Goal: Information Seeking & Learning: Learn about a topic

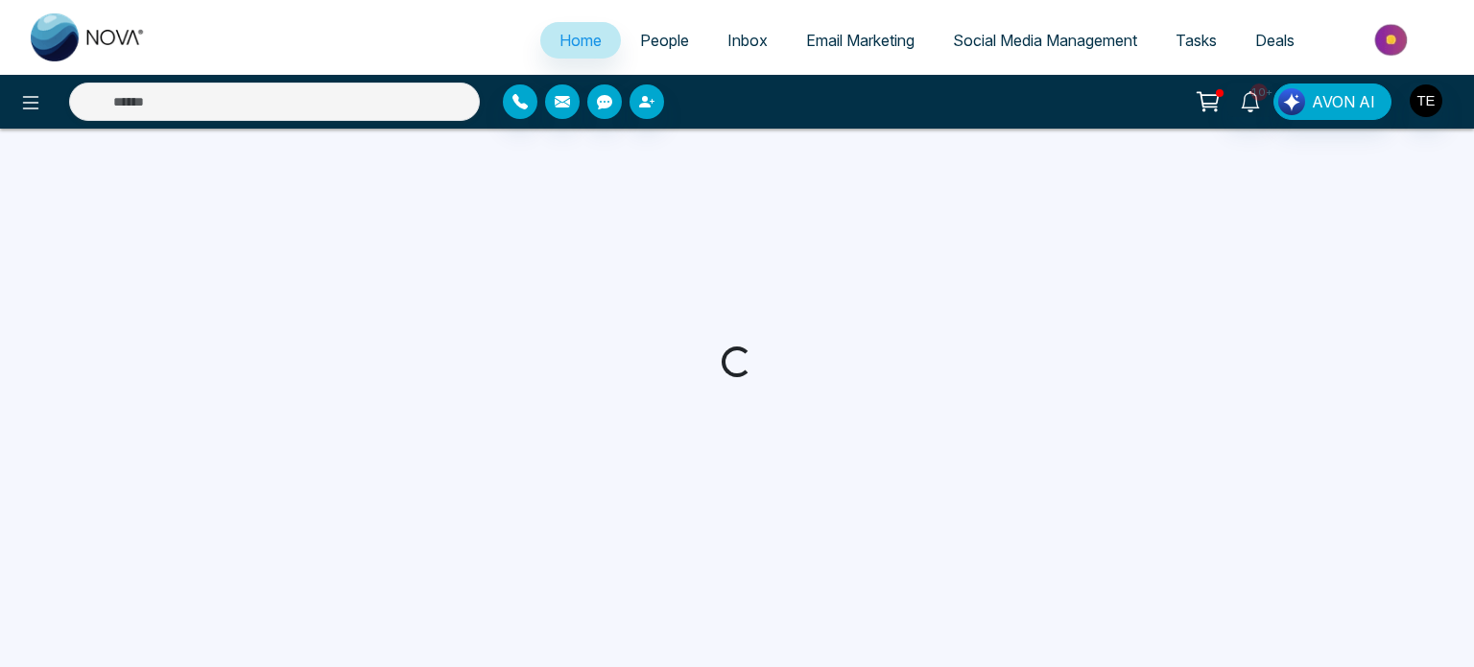
select select "*"
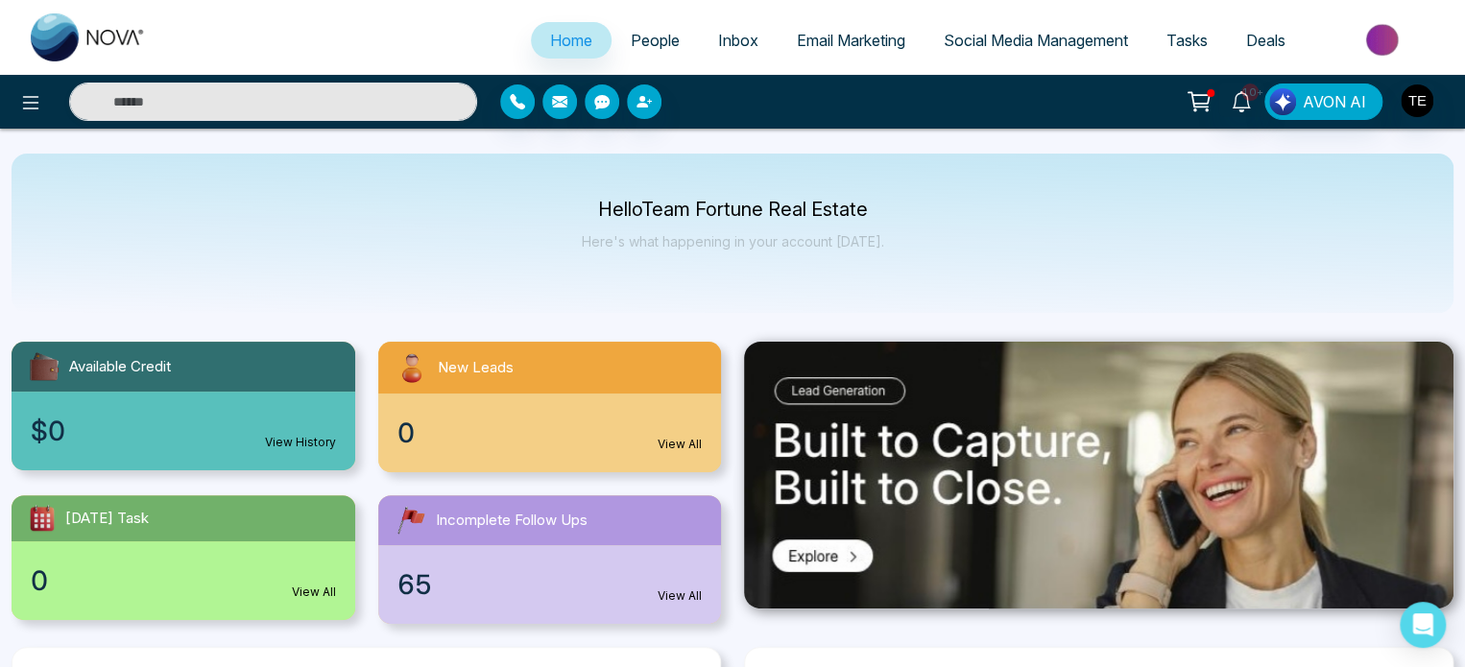
click at [657, 37] on span "People" at bounding box center [655, 40] width 49 height 19
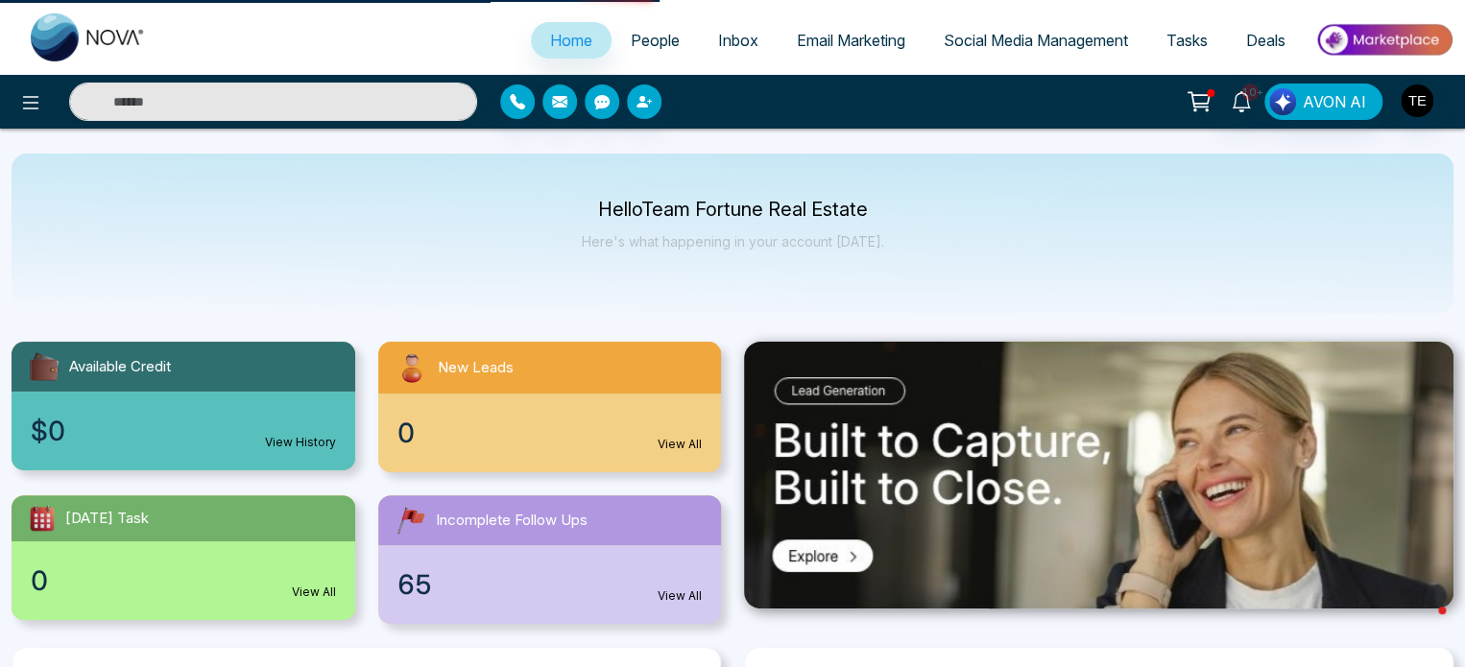
click at [657, 37] on span "People" at bounding box center [655, 40] width 49 height 19
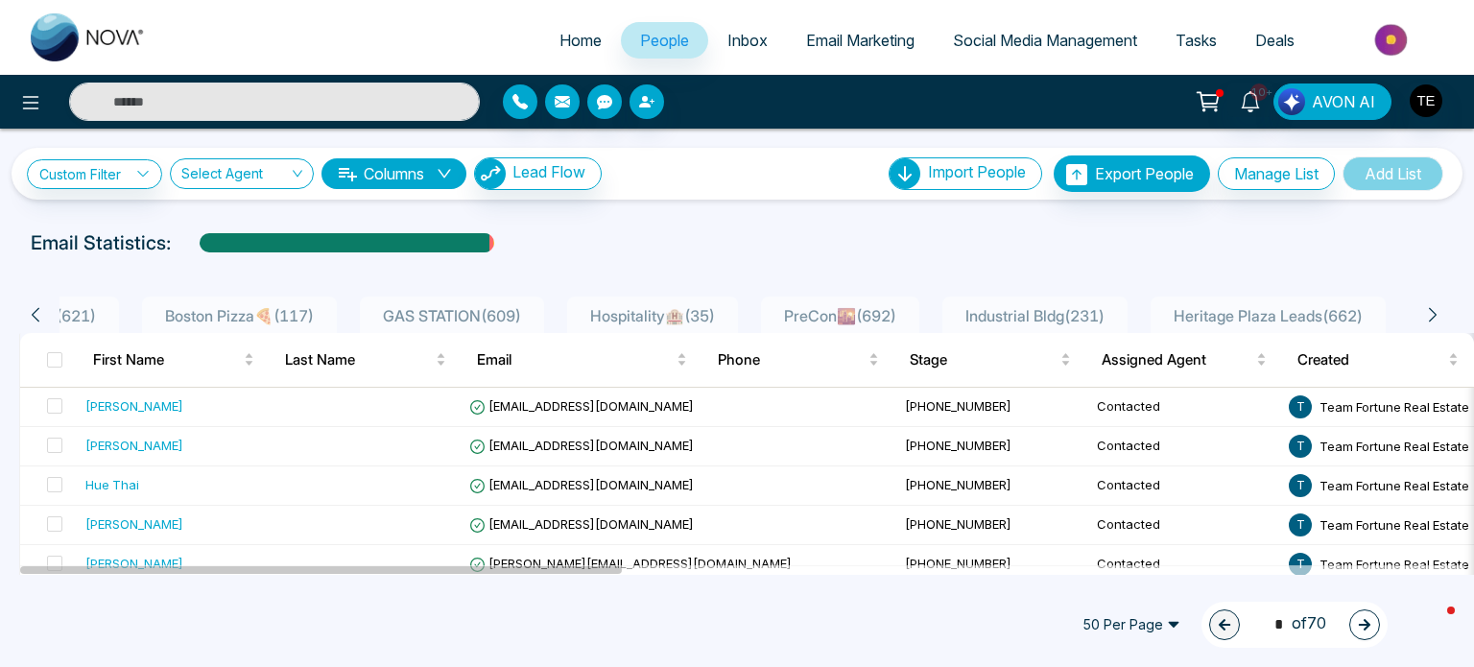
scroll to position [0, 403]
click at [1251, 322] on span "Heritage Plaza Leads ( 662 )" at bounding box center [1268, 315] width 204 height 19
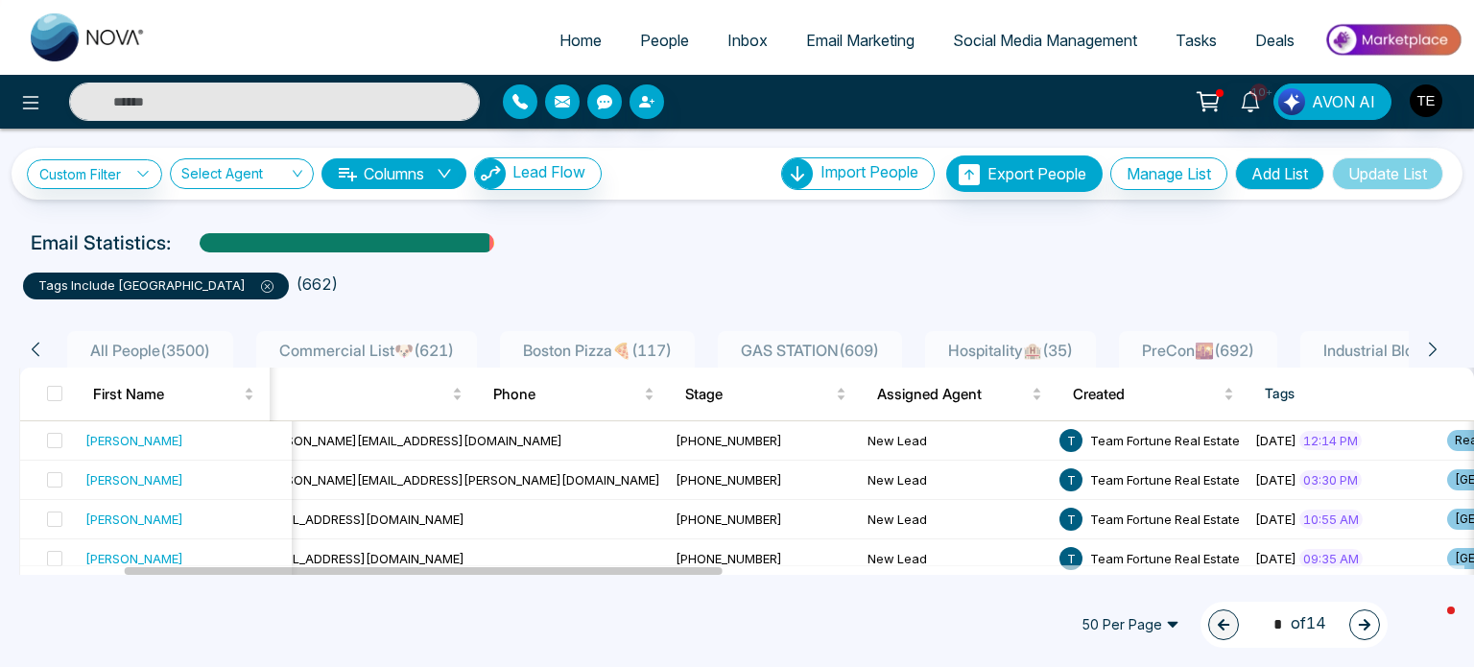
click at [115, 345] on span "All People ( 3500 )" at bounding box center [150, 350] width 135 height 19
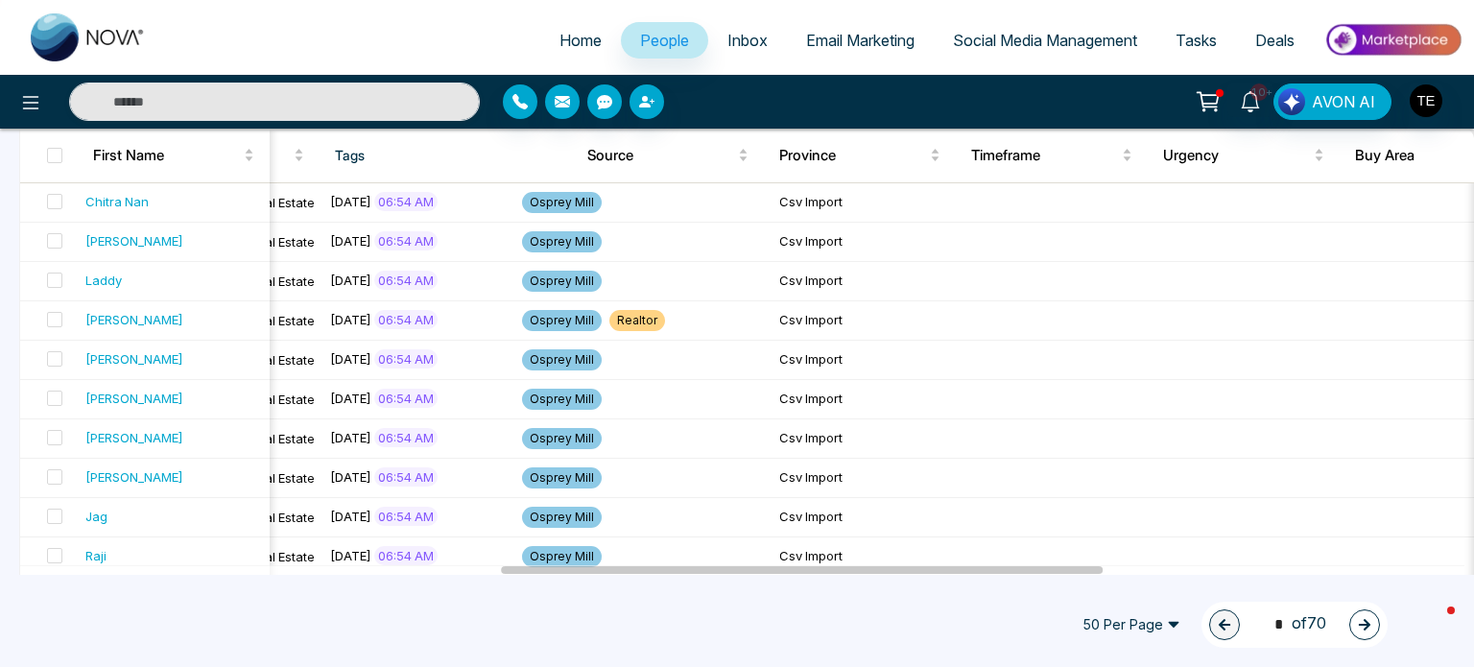
click at [1148, 620] on span "50 Per Page" at bounding box center [1131, 625] width 125 height 31
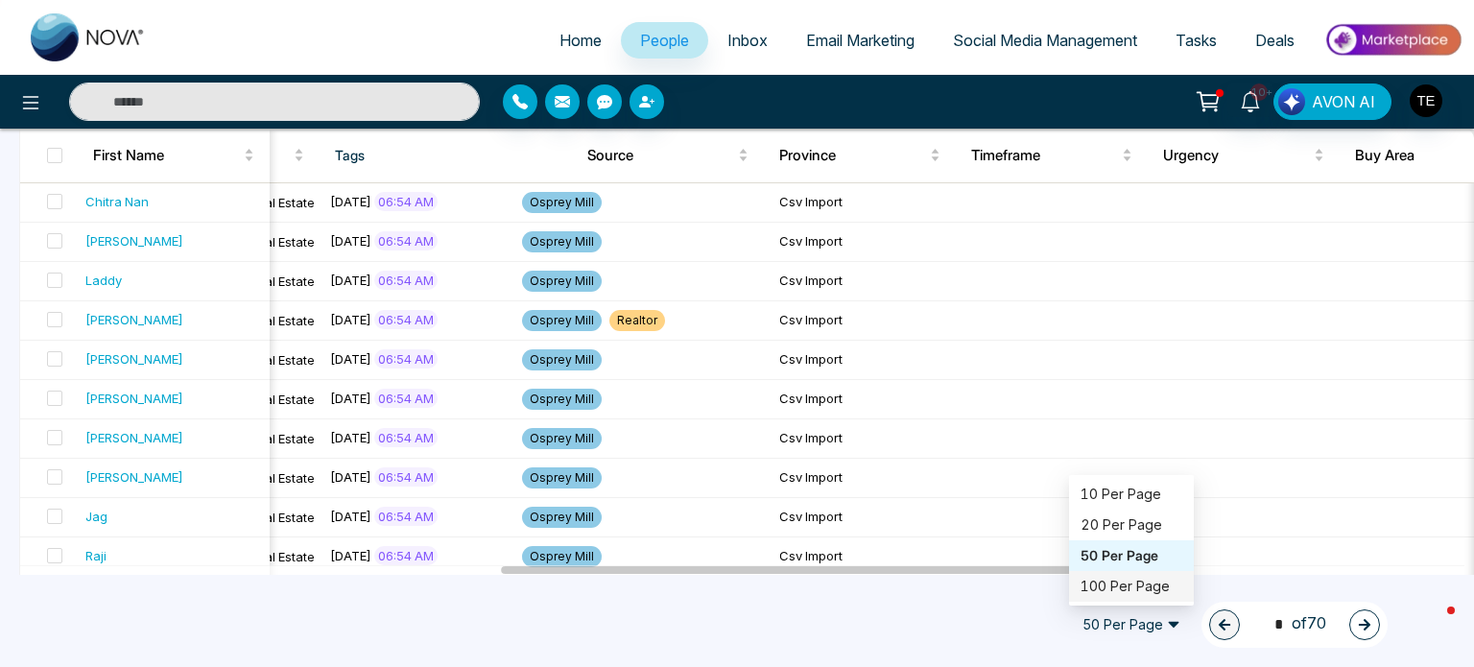
click at [1134, 583] on div "100 Per Page" at bounding box center [1132, 586] width 102 height 21
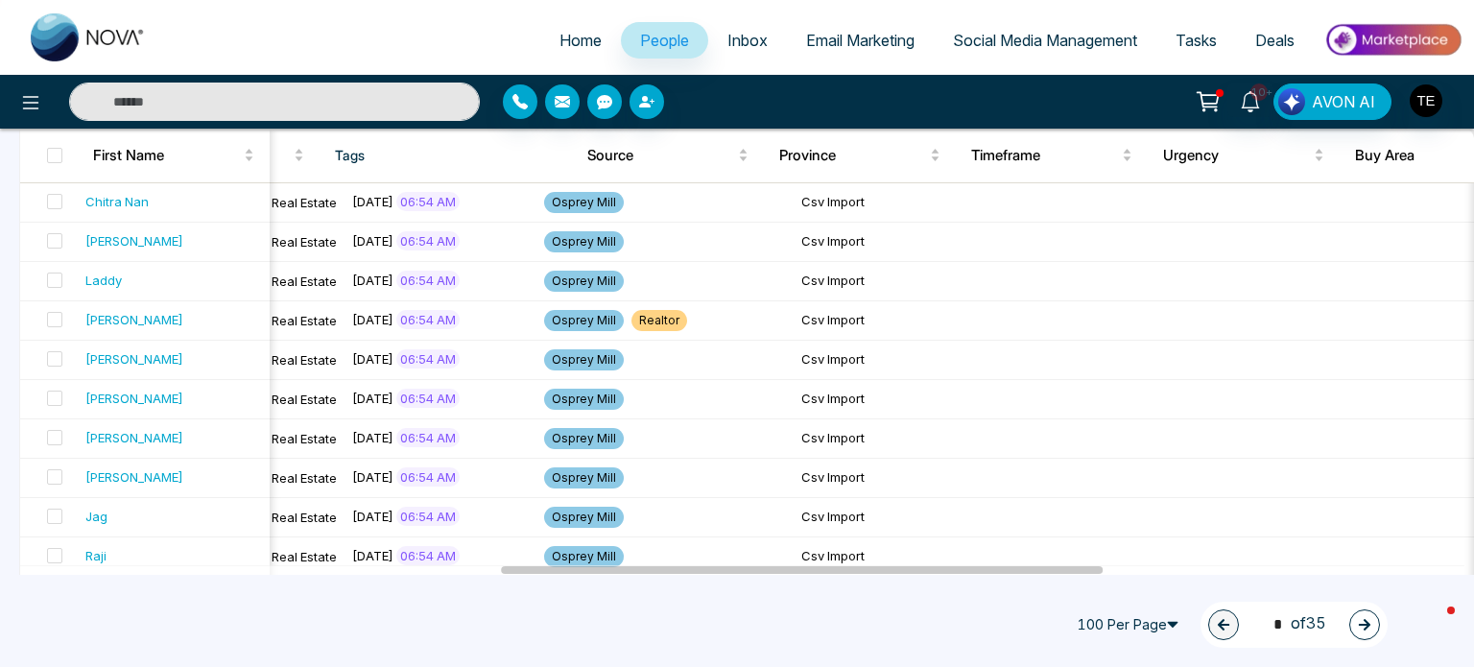
click at [345, 99] on input "text" at bounding box center [274, 102] width 411 height 38
type input "******"
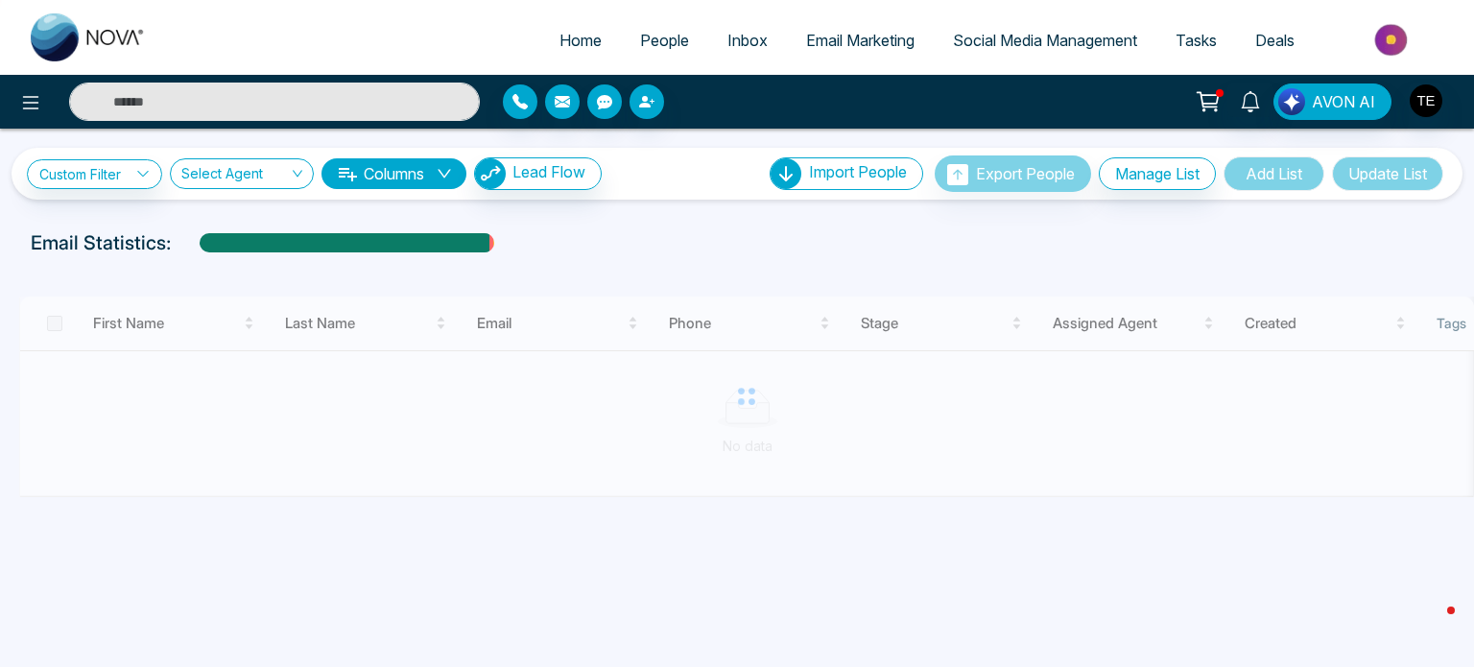
click at [211, 107] on input "text" at bounding box center [274, 102] width 411 height 38
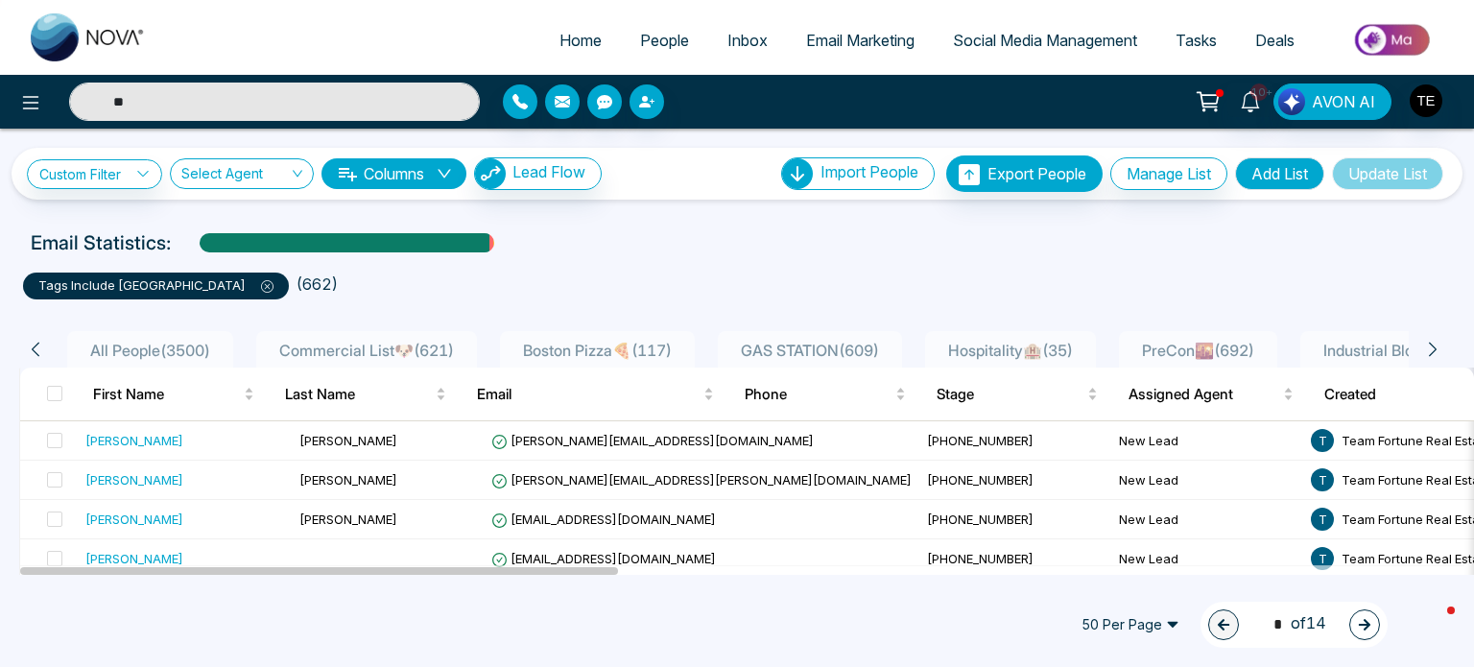
type input "*"
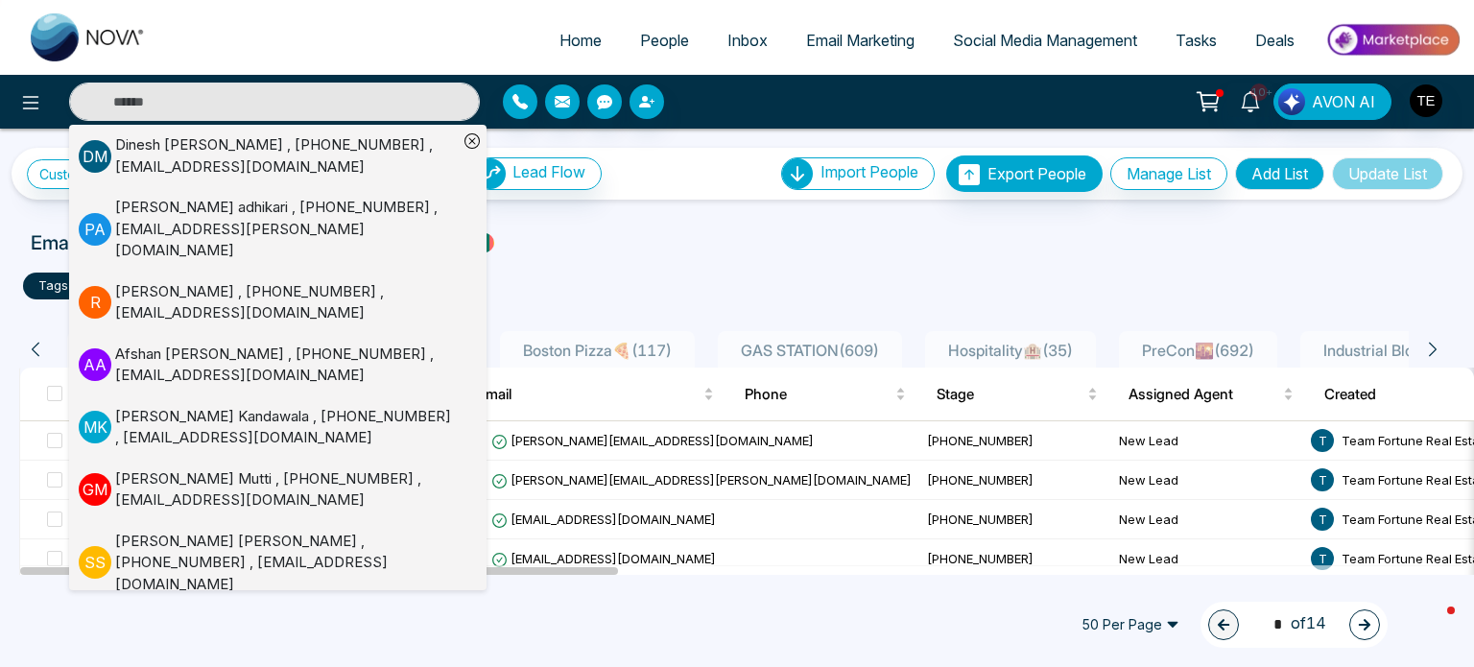
click at [472, 138] on icon at bounding box center [471, 140] width 7 height 7
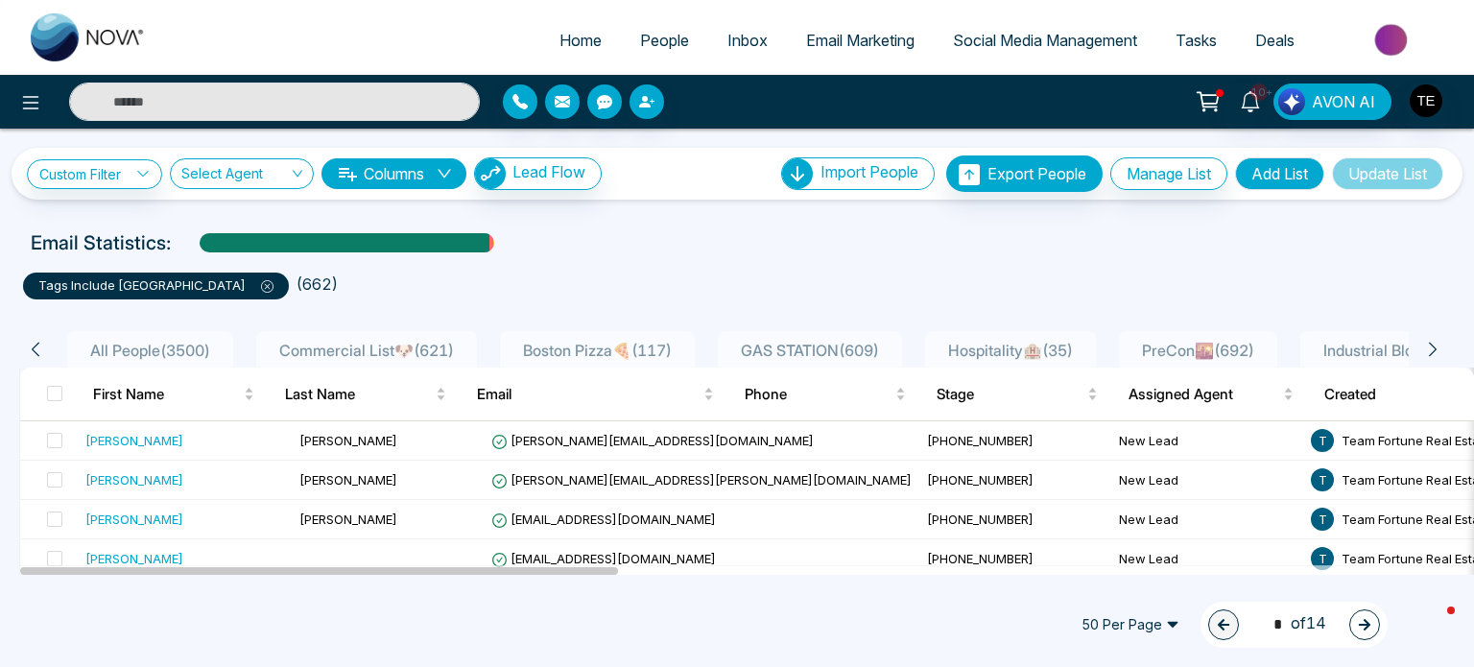
click at [376, 166] on button "Columns" at bounding box center [394, 173] width 145 height 31
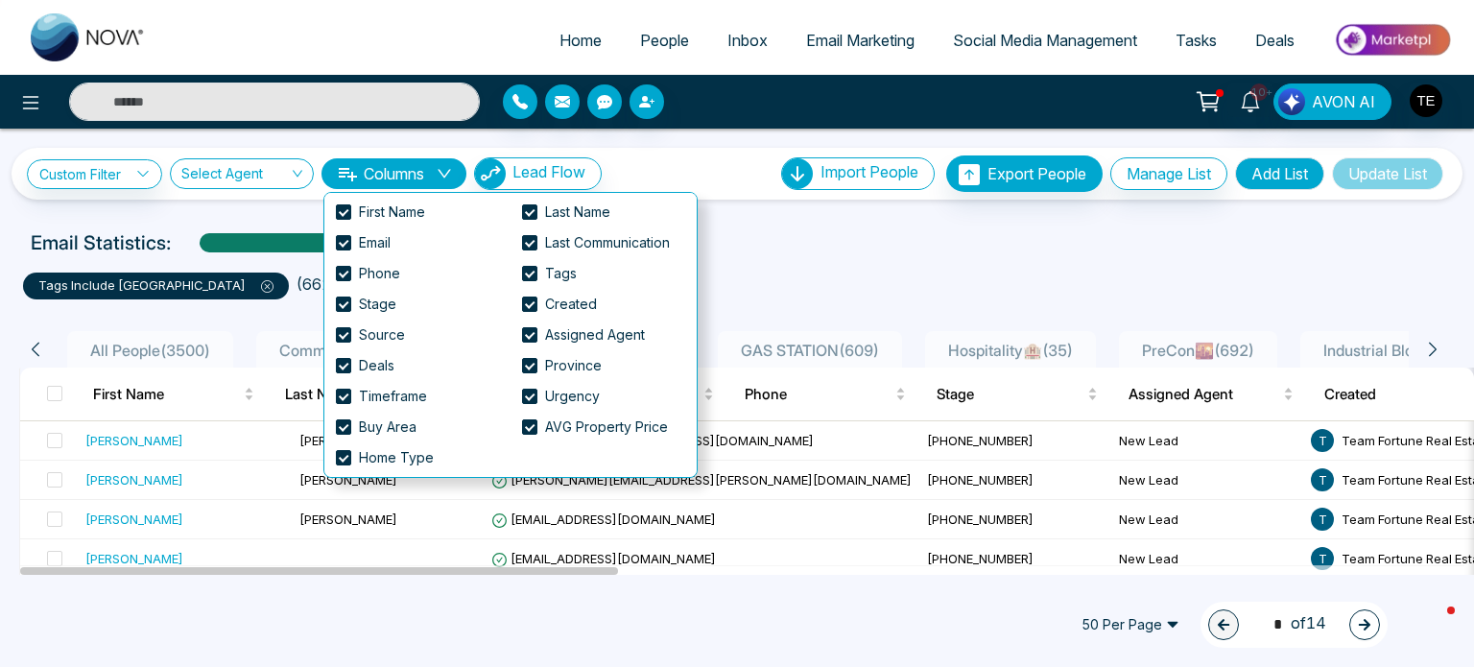
click at [376, 166] on button "Columns" at bounding box center [394, 173] width 145 height 31
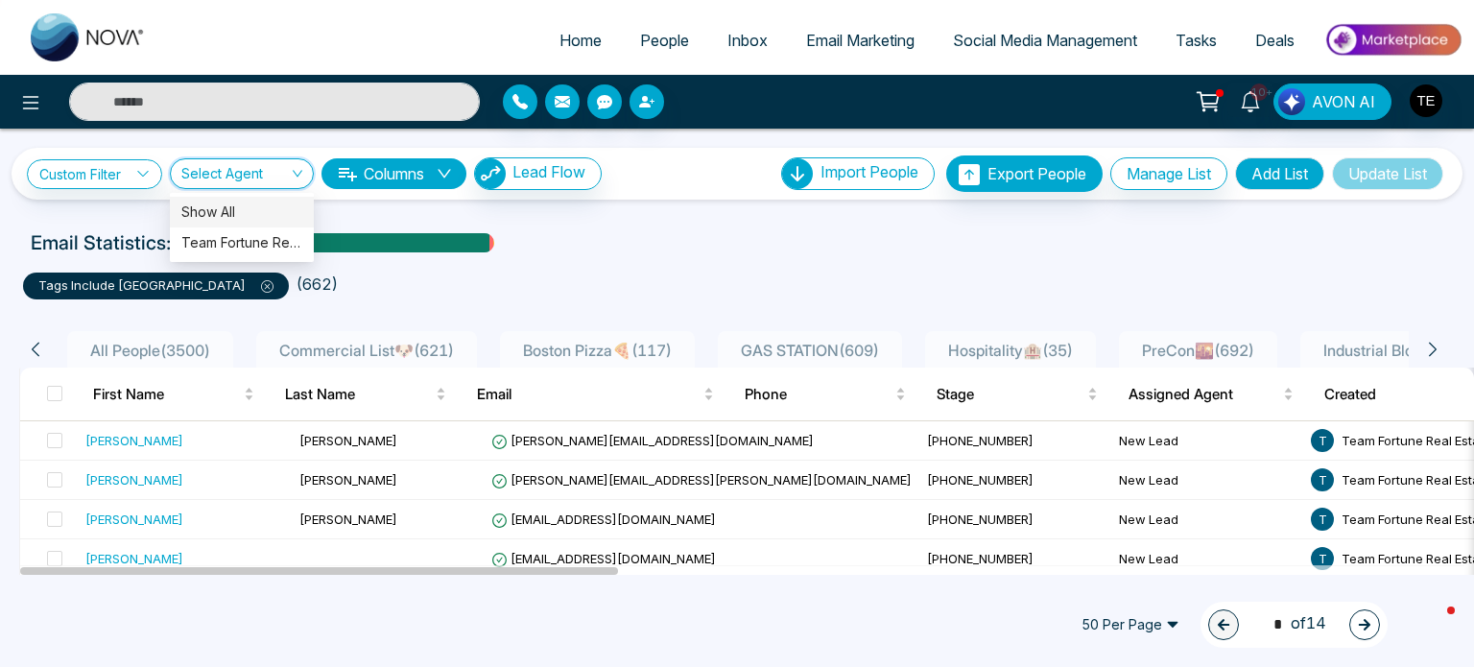
click at [241, 173] on input "search" at bounding box center [235, 177] width 108 height 36
click at [242, 246] on div "Team Fortune Real Estate (me)" at bounding box center [241, 242] width 121 height 21
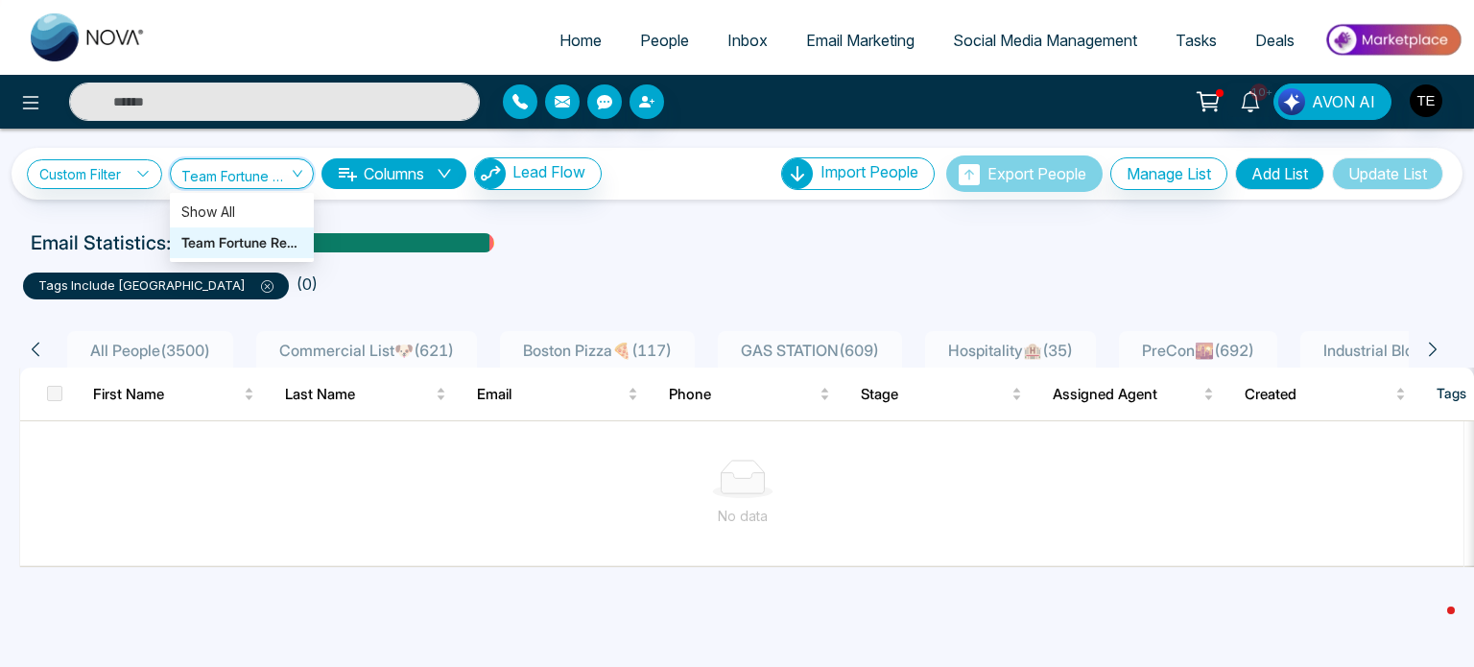
click at [285, 166] on span "Team Fortune Real Estate (me)" at bounding box center [241, 173] width 121 height 18
click at [211, 210] on div "Show All" at bounding box center [241, 212] width 121 height 21
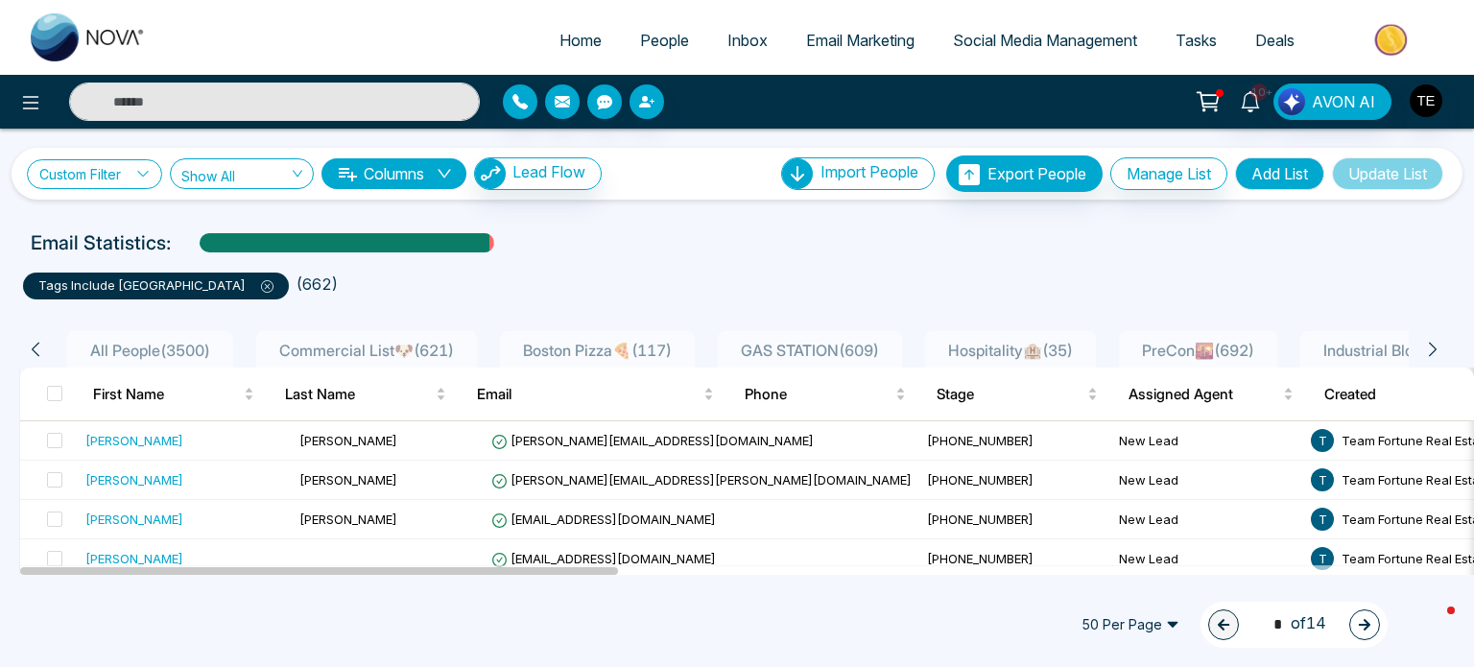
click at [88, 176] on link "Custom Filter" at bounding box center [94, 174] width 135 height 30
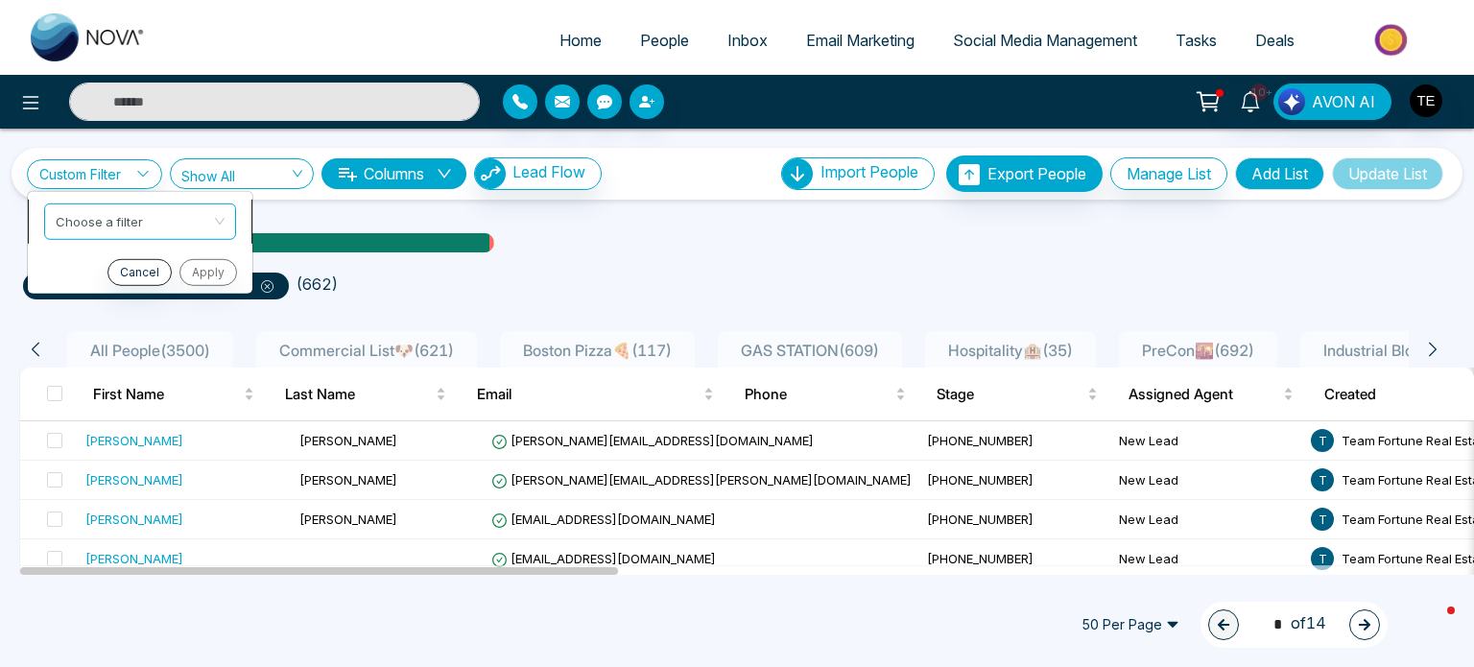
click at [187, 221] on input "search" at bounding box center [134, 217] width 156 height 29
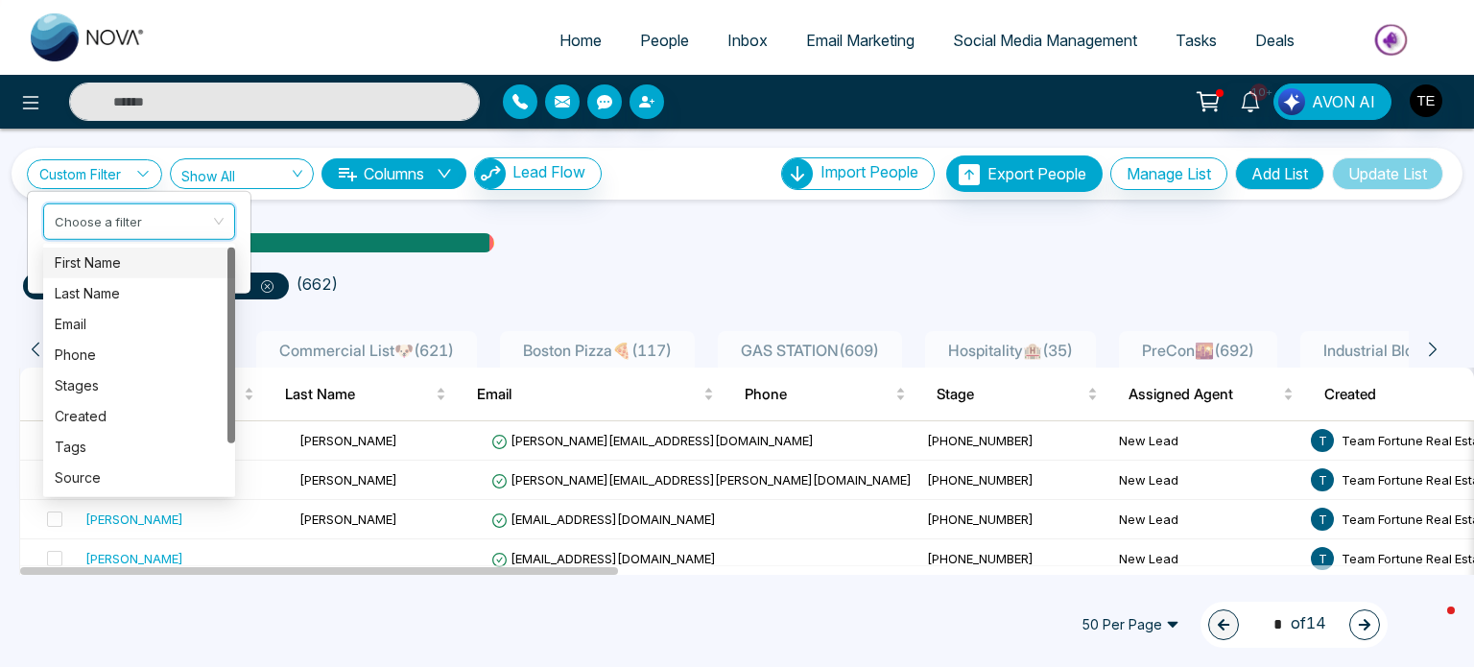
click at [557, 257] on div "tags include [GEOGRAPHIC_DATA] ( 662 )" at bounding box center [737, 278] width 1451 height 42
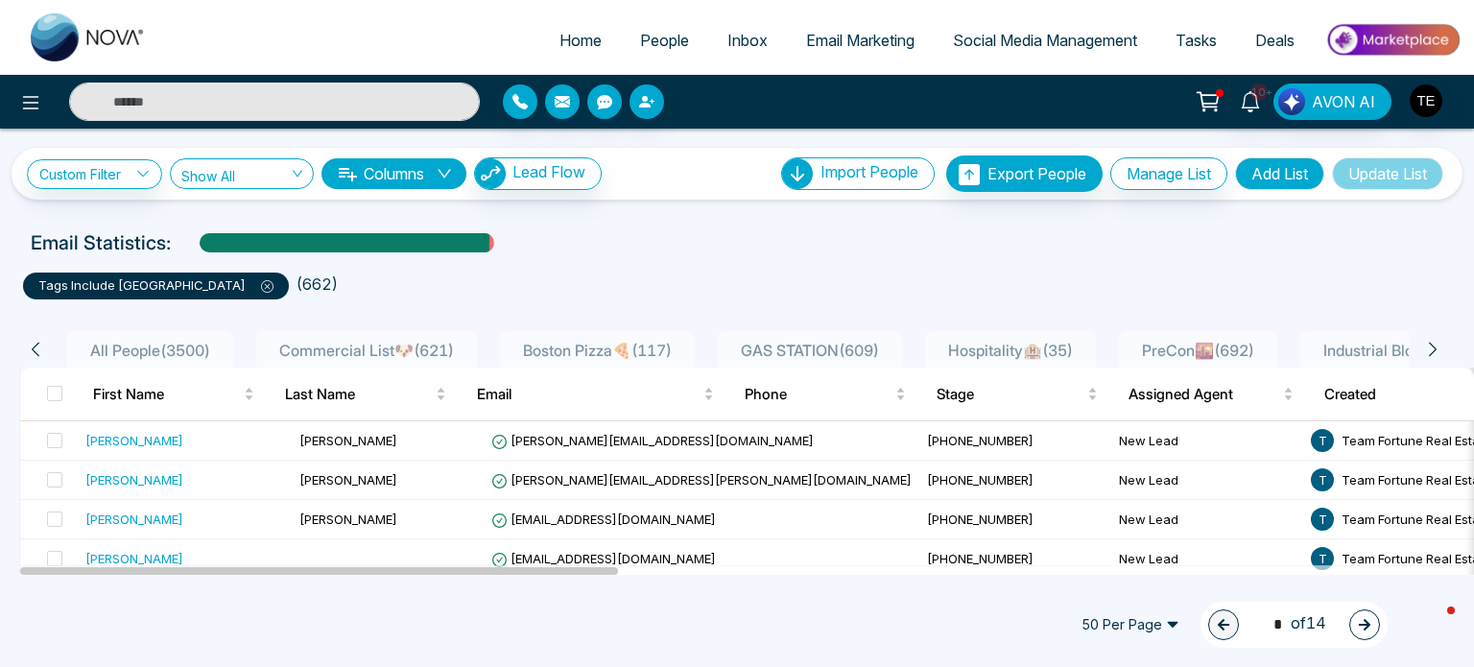
click at [261, 290] on icon at bounding box center [267, 286] width 12 height 12
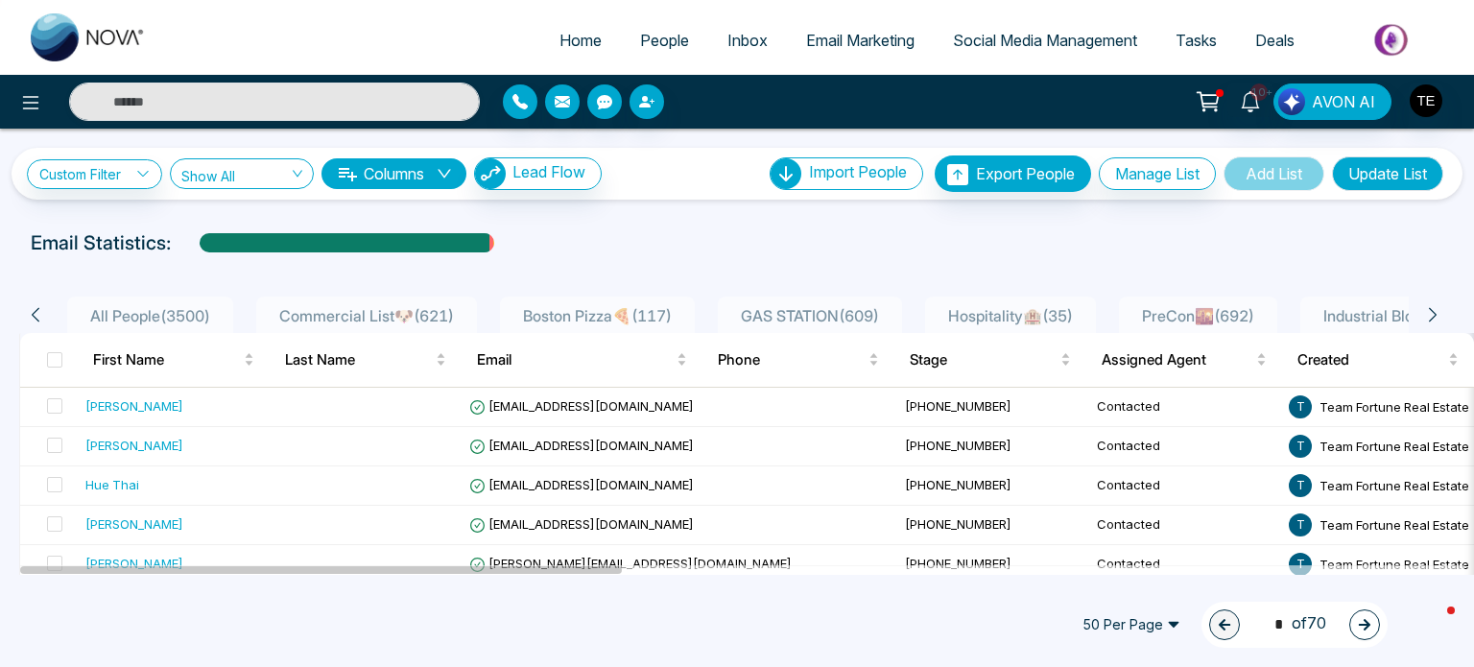
click at [124, 313] on span "All People ( 3500 )" at bounding box center [150, 315] width 135 height 19
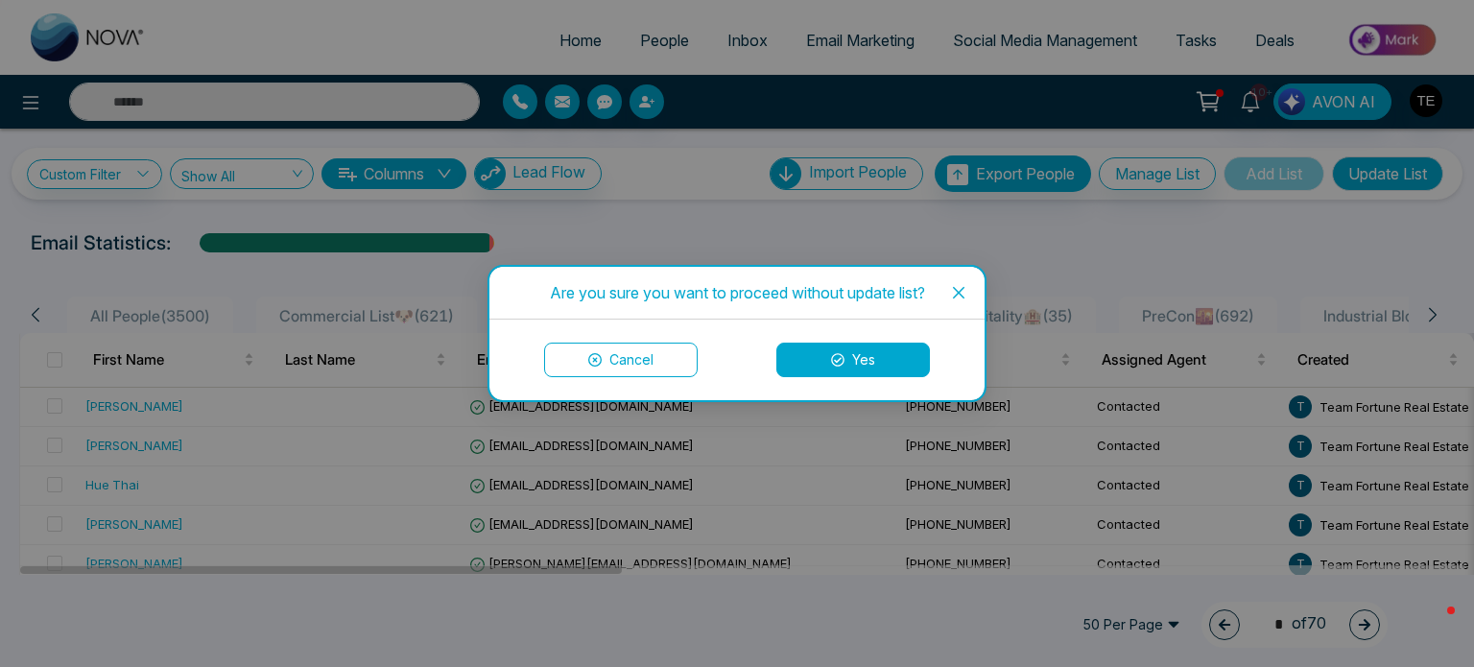
click at [865, 364] on button "Yes" at bounding box center [854, 360] width 154 height 35
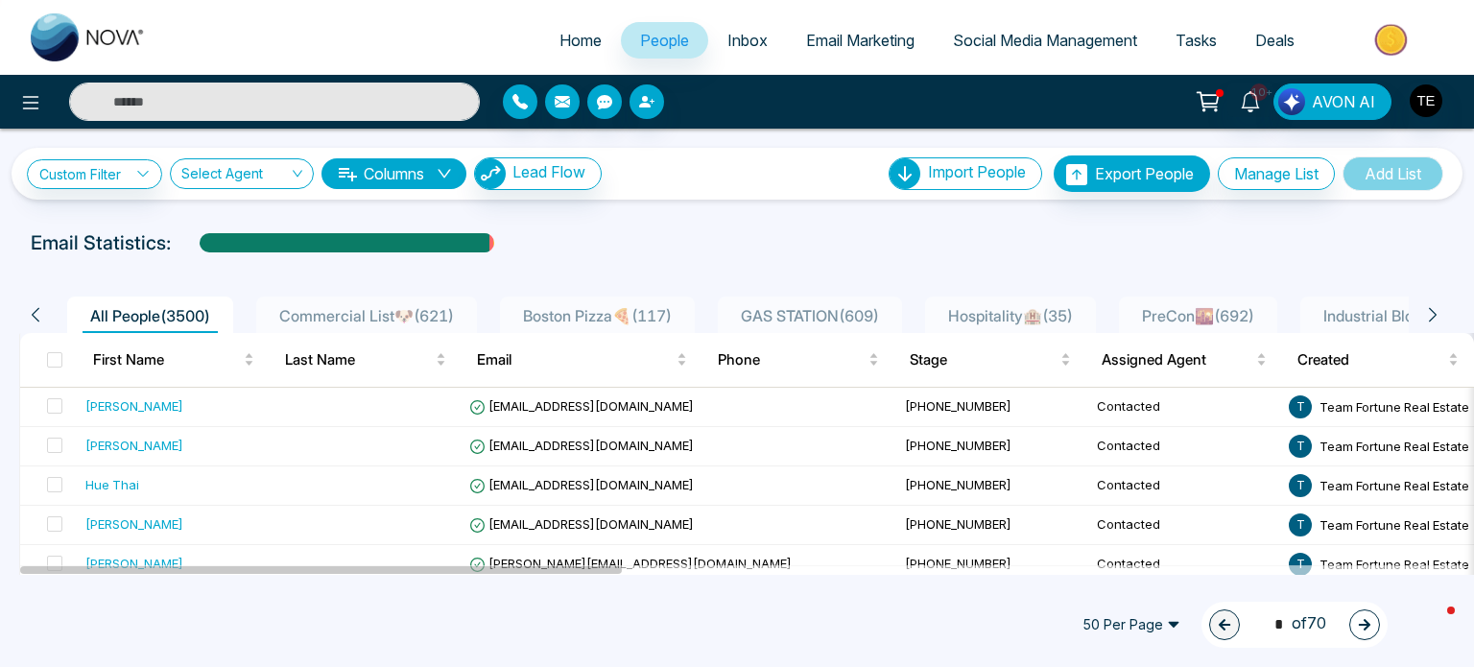
click at [173, 101] on input "text" at bounding box center [274, 102] width 411 height 38
type input "*"
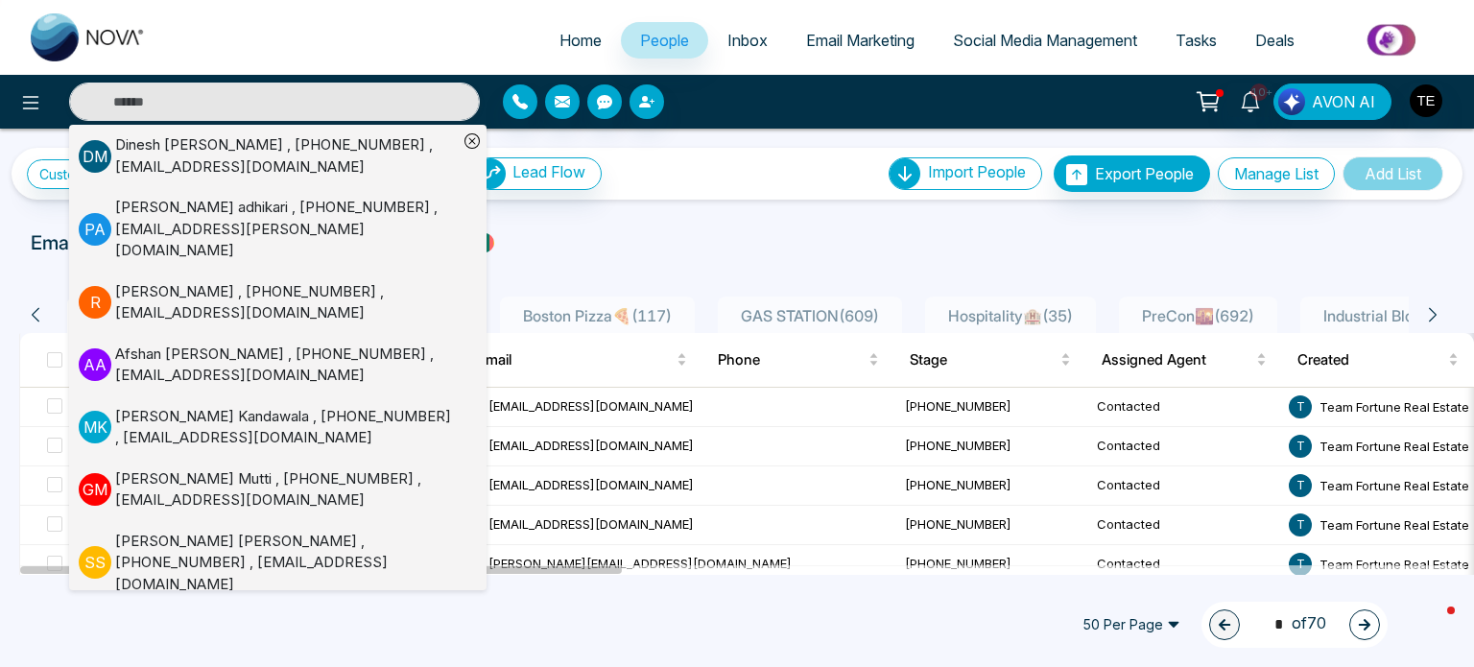
click at [756, 218] on div "Custom Filter Choose a filter Cancel Apply Select Agent Columns Lead Flow Impor…" at bounding box center [737, 352] width 1474 height 446
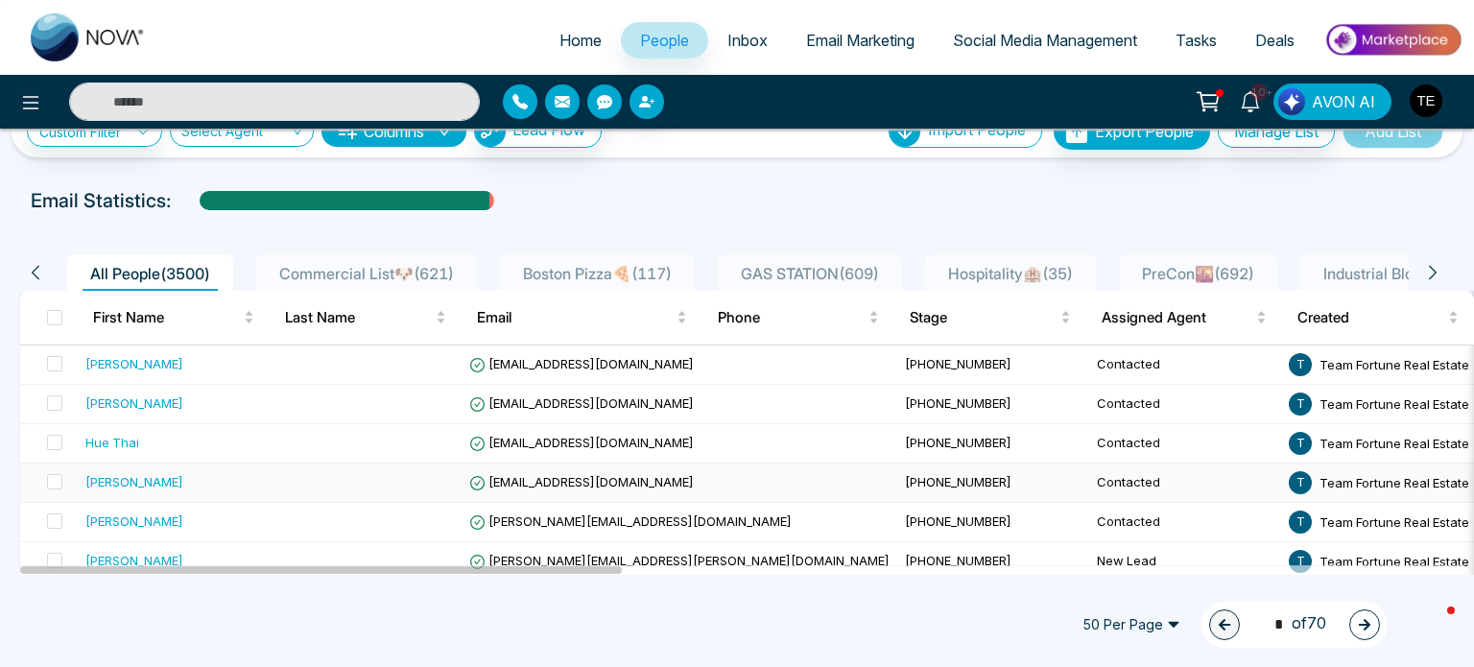
scroll to position [44, 0]
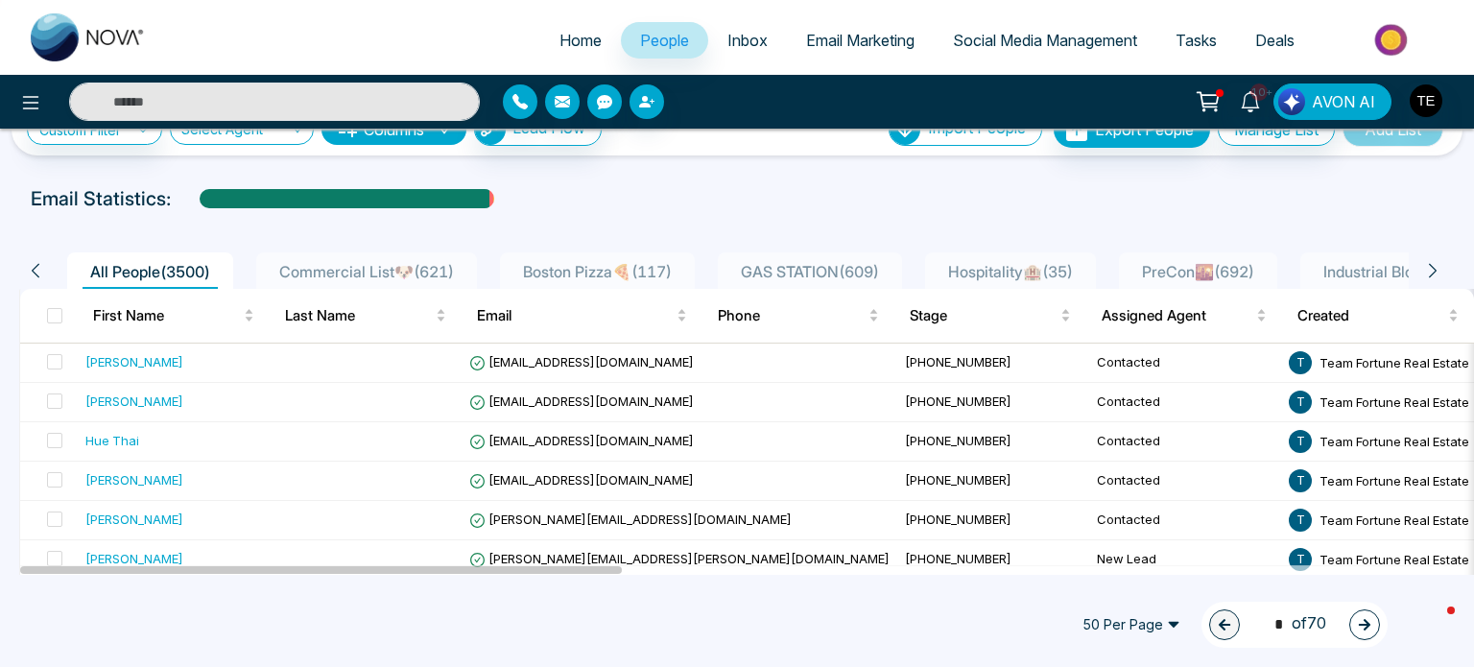
click at [393, 269] on span "Commercial List🐶 ( 621 )" at bounding box center [367, 271] width 190 height 19
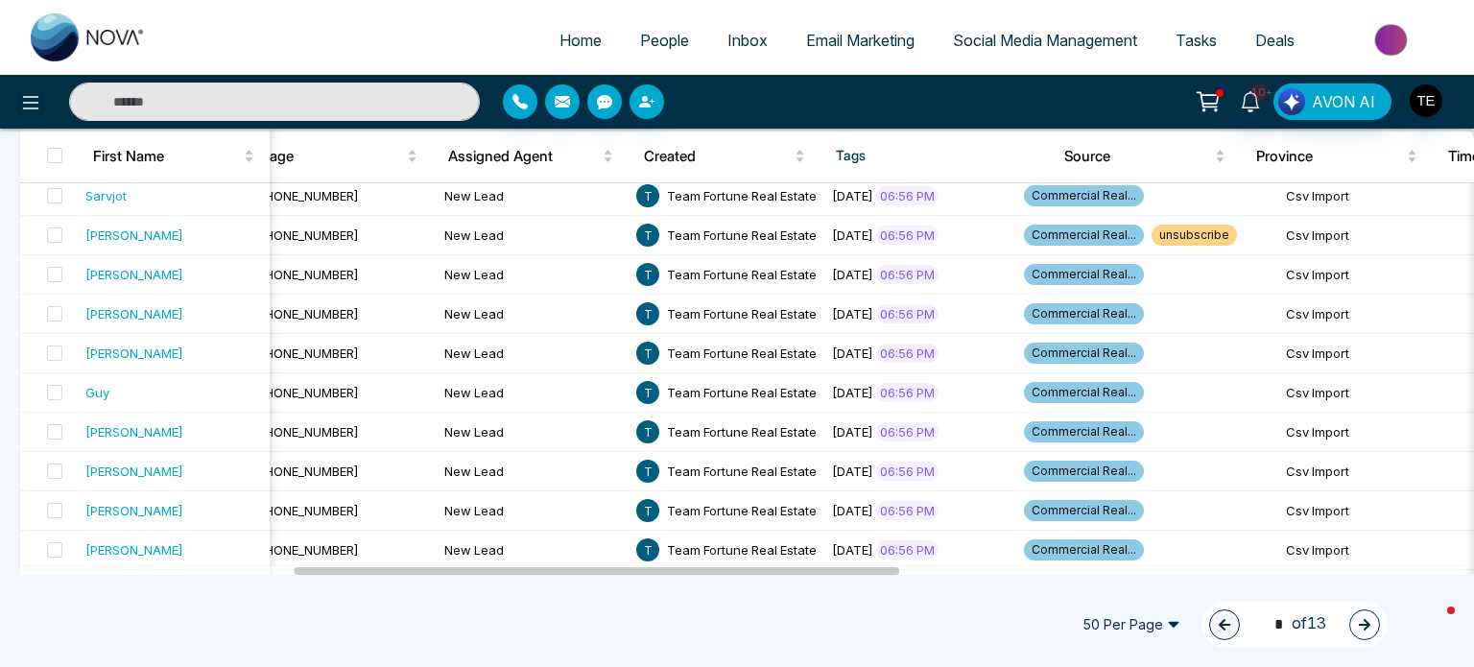
scroll to position [1813, 0]
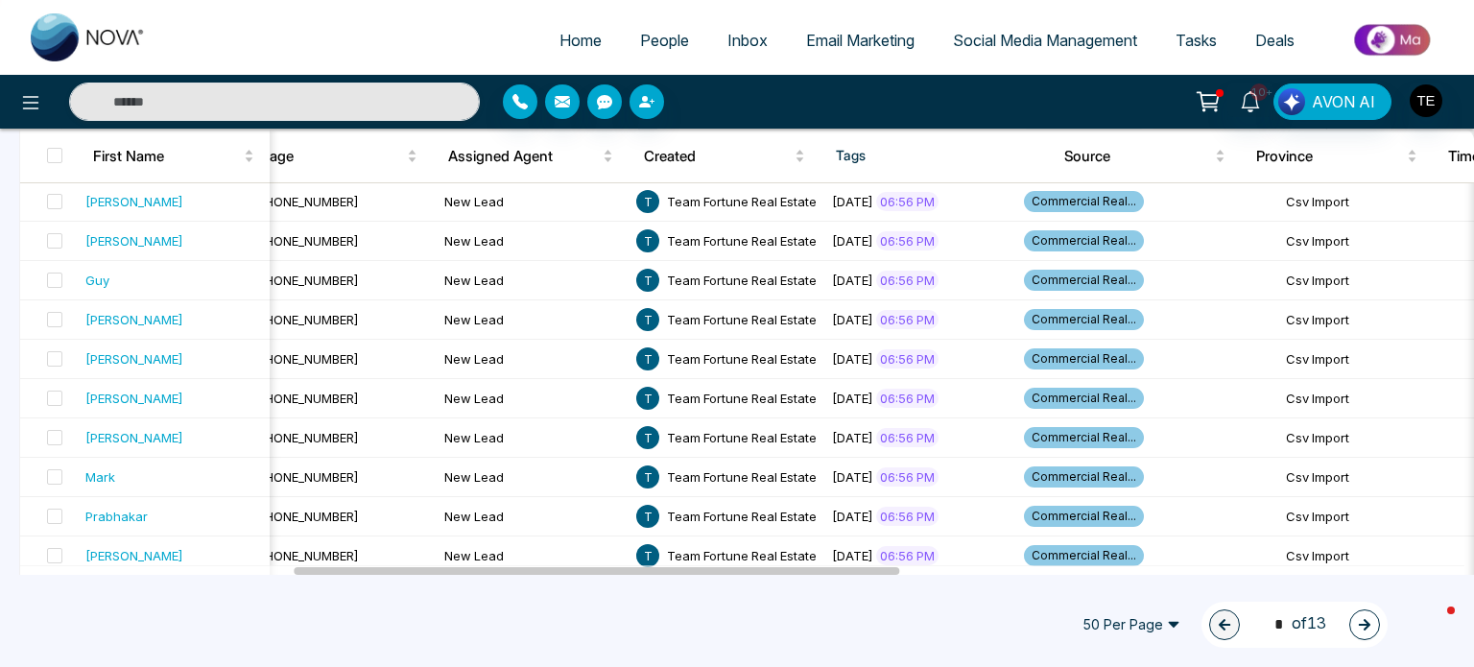
click at [1135, 616] on span "50 Per Page" at bounding box center [1131, 625] width 125 height 31
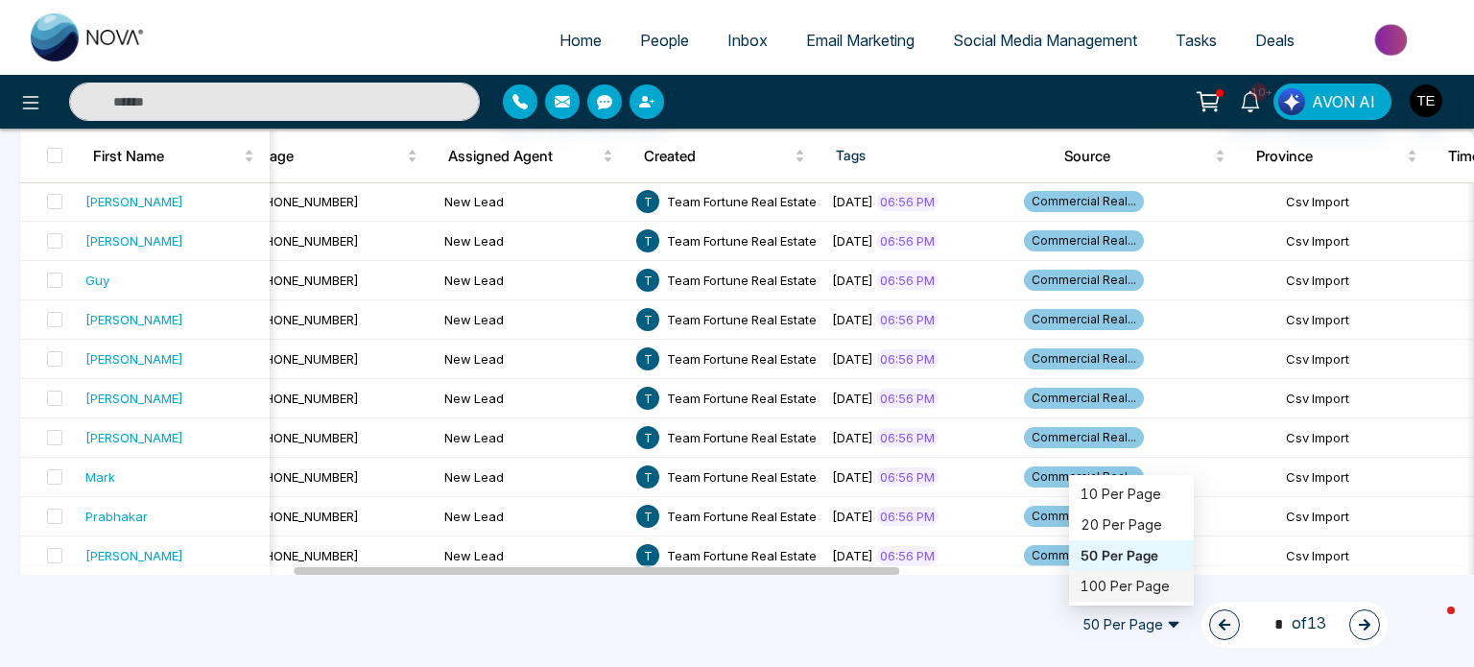
click at [1133, 586] on div "100 Per Page" at bounding box center [1132, 586] width 102 height 21
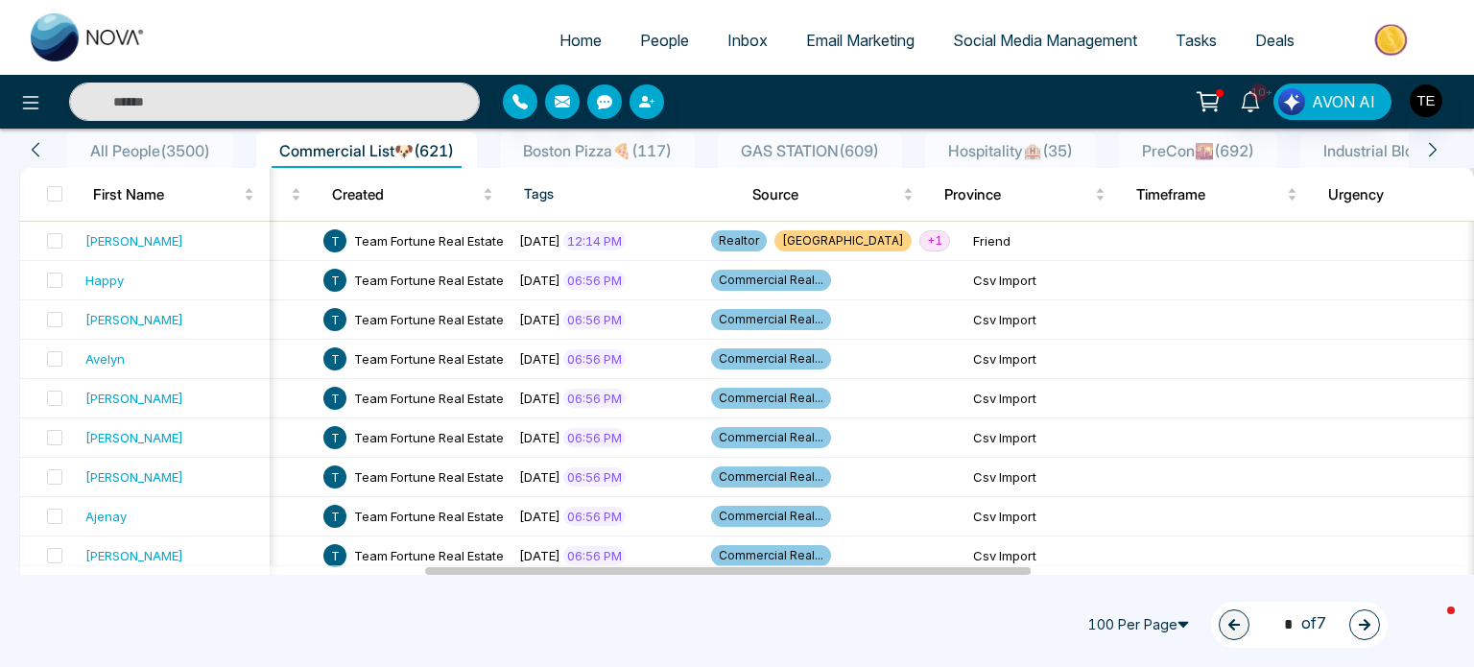
scroll to position [0, 0]
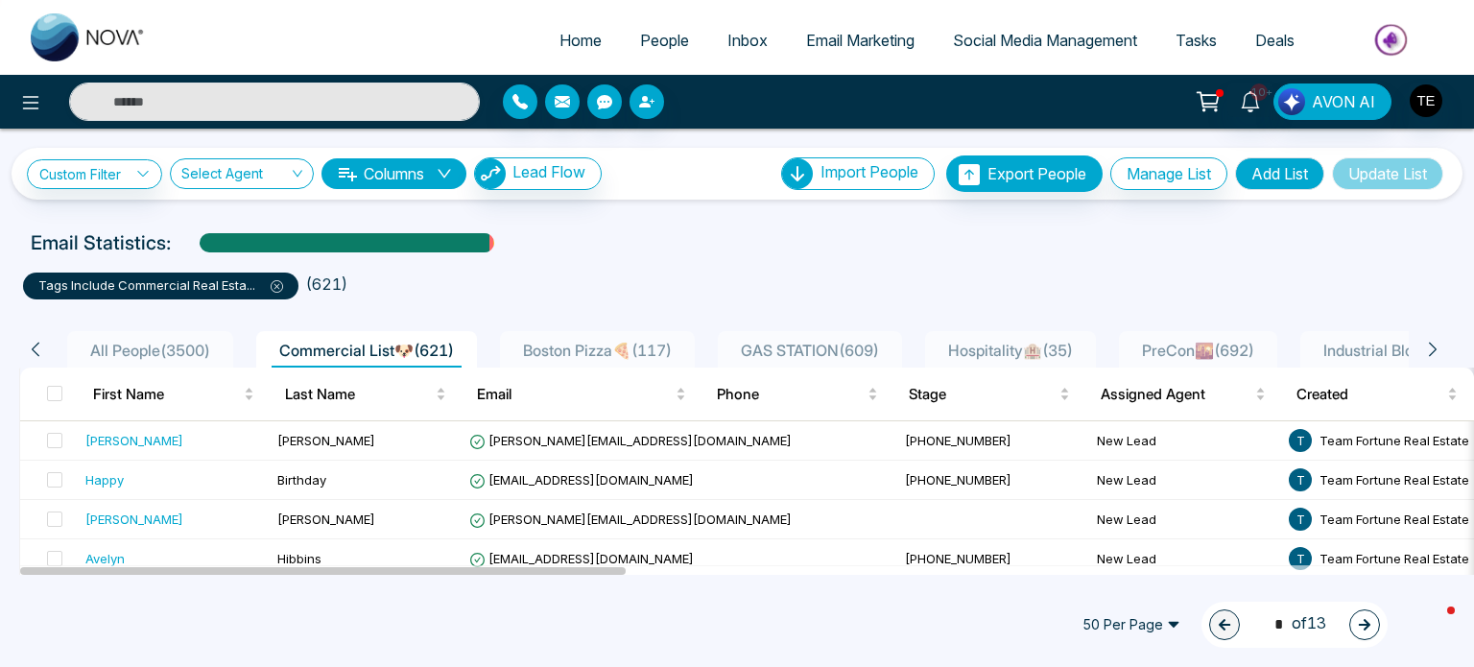
click at [648, 36] on span "People" at bounding box center [664, 40] width 49 height 19
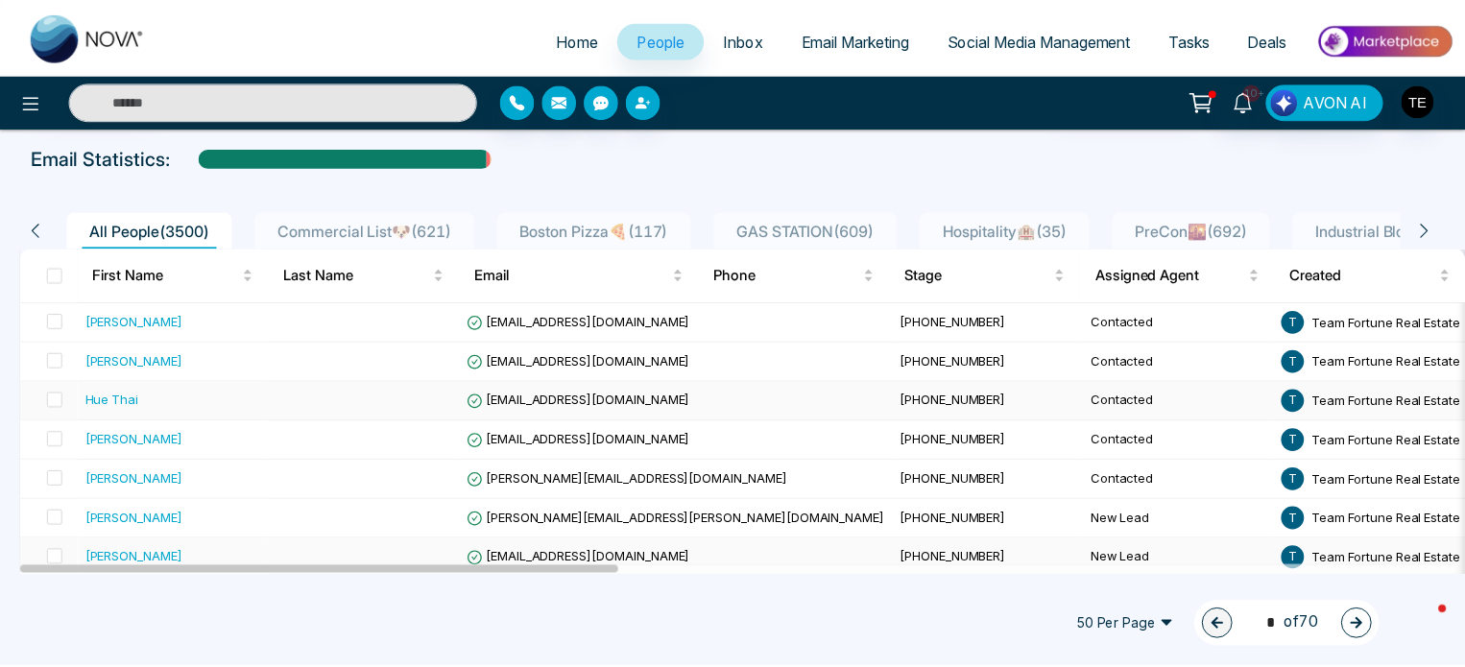
scroll to position [81, 0]
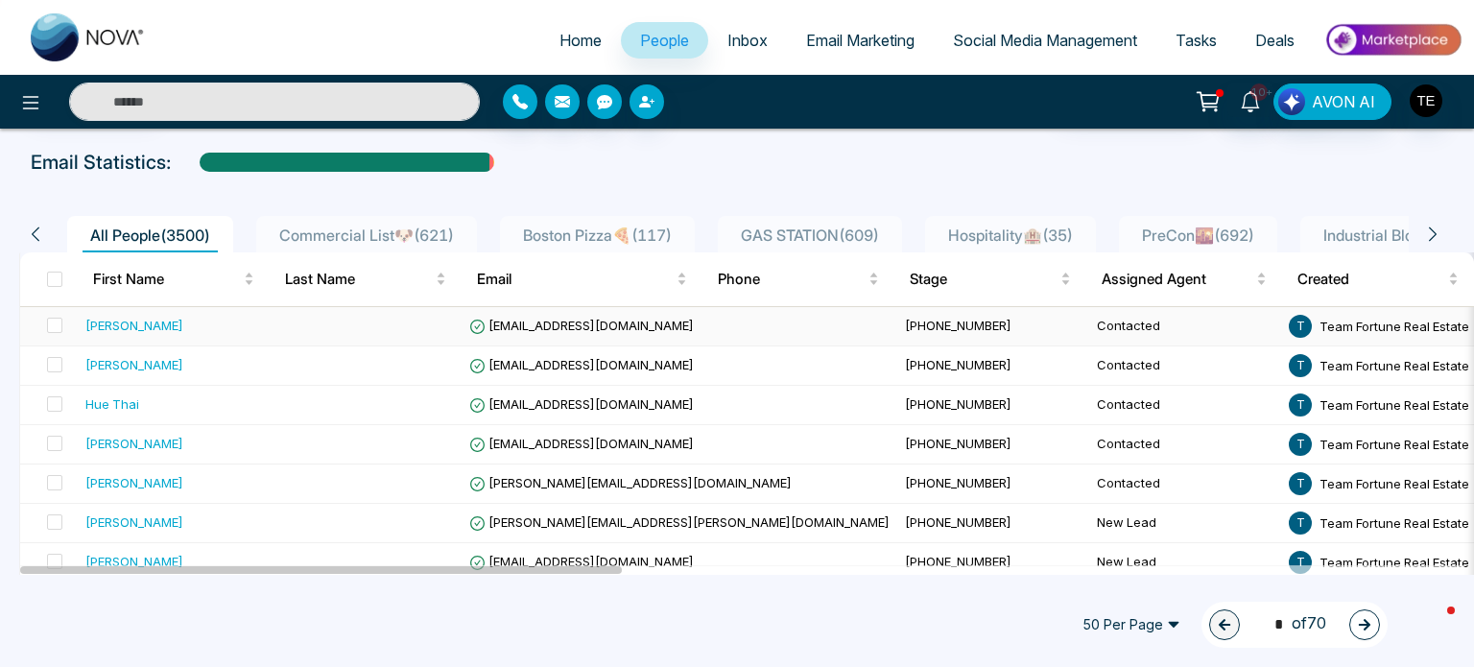
click at [224, 318] on div "[PERSON_NAME]" at bounding box center [173, 325] width 177 height 19
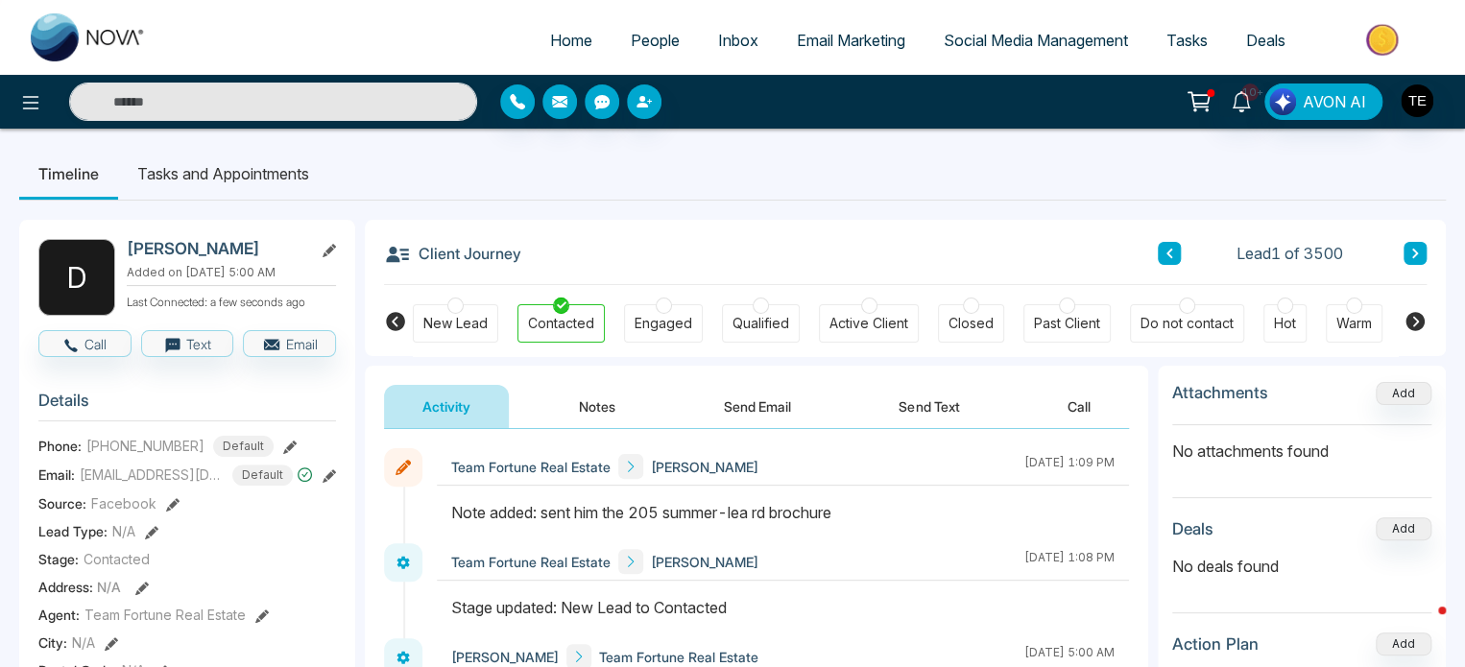
click at [1421, 256] on button at bounding box center [1414, 253] width 23 height 23
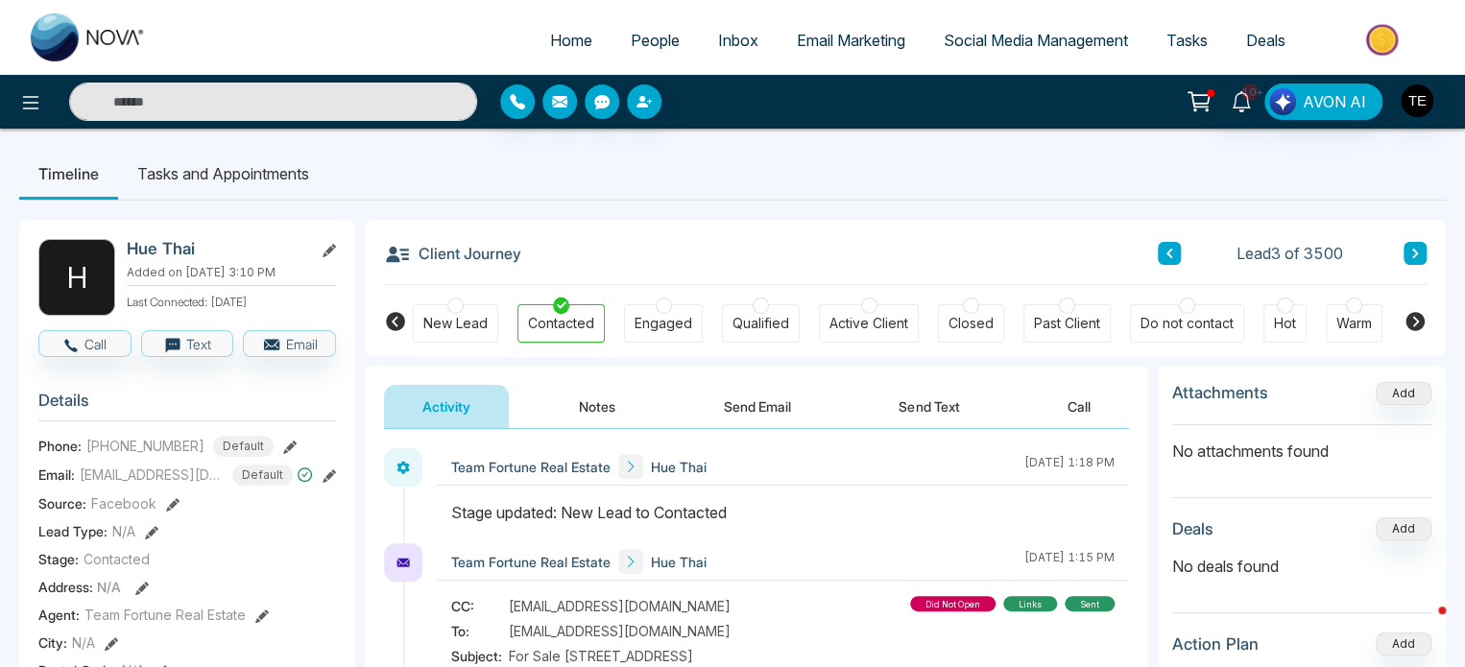
click at [1421, 256] on button at bounding box center [1414, 253] width 23 height 23
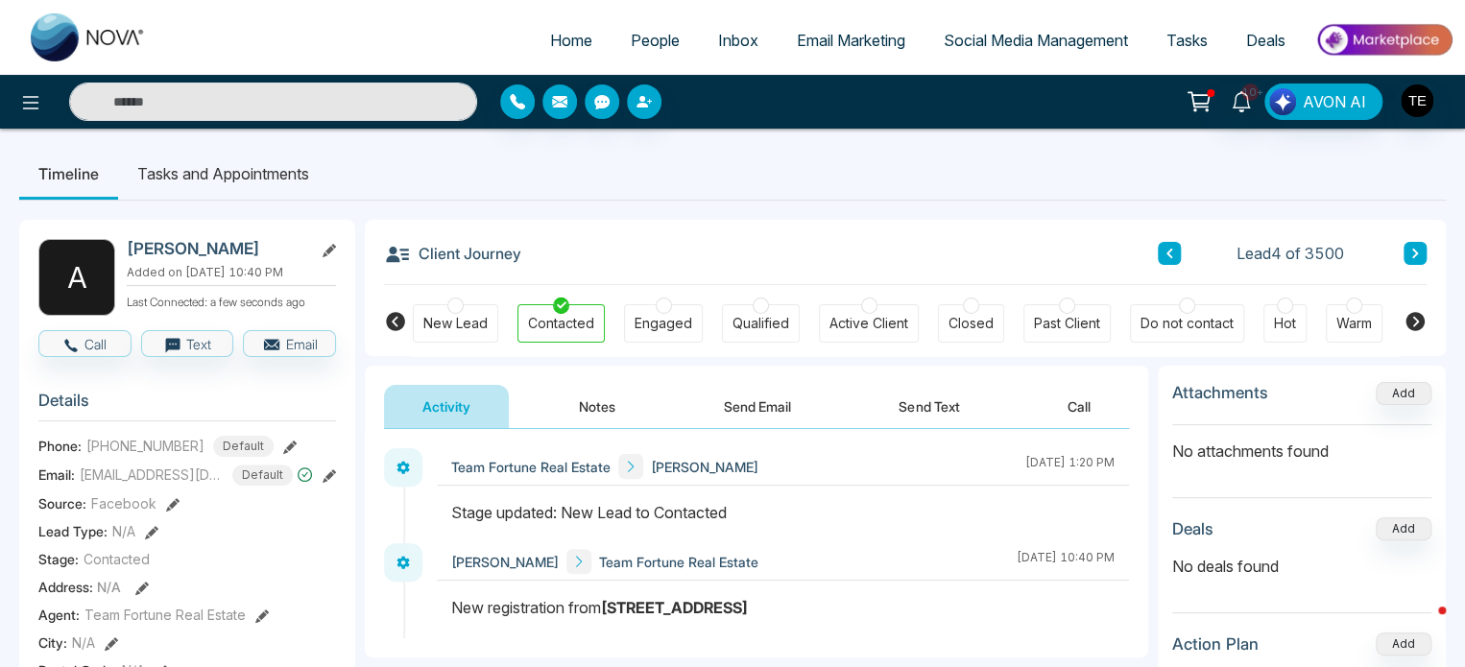
click at [1411, 256] on icon at bounding box center [1415, 254] width 10 height 12
click at [1417, 248] on icon at bounding box center [1415, 254] width 10 height 12
click at [1419, 252] on icon at bounding box center [1415, 254] width 10 height 12
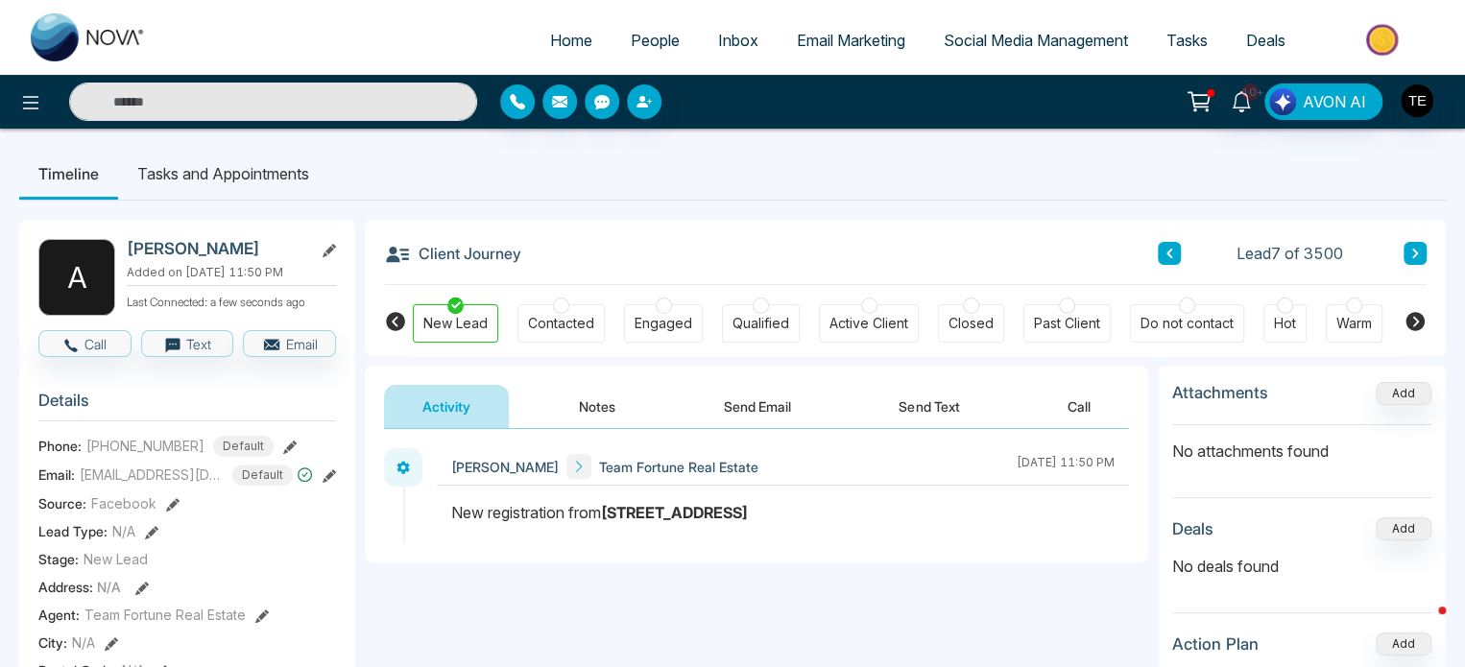
click at [1410, 251] on icon at bounding box center [1415, 254] width 10 height 12
click at [553, 40] on span "Home" at bounding box center [571, 40] width 42 height 19
select select "*"
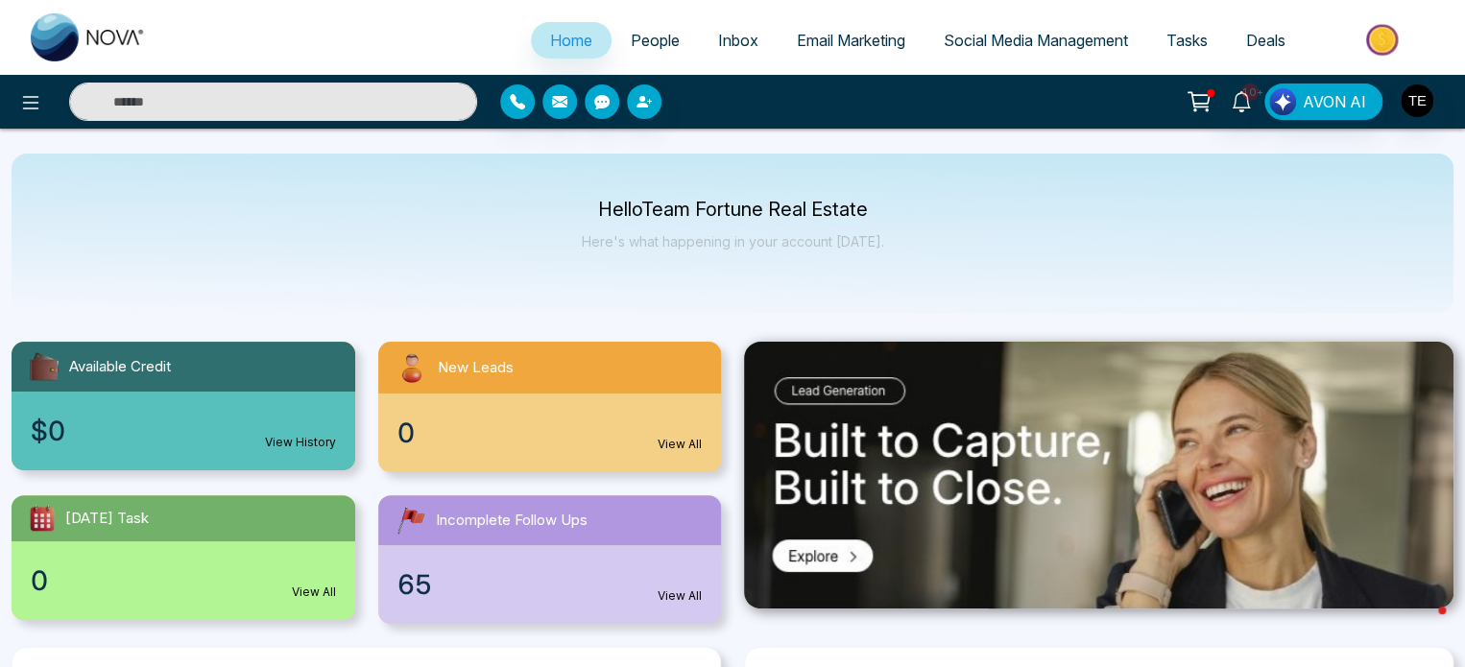
click at [645, 38] on span "People" at bounding box center [655, 40] width 49 height 19
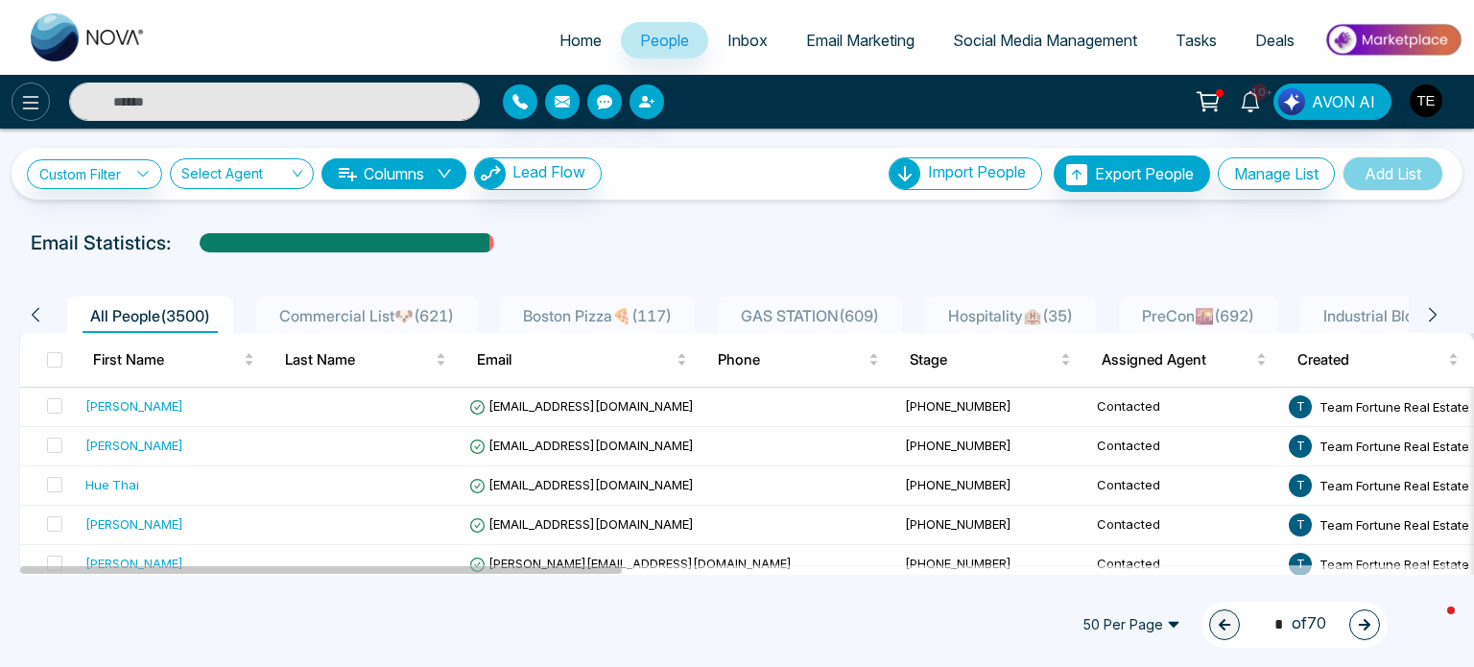
click at [27, 106] on icon at bounding box center [30, 102] width 23 height 23
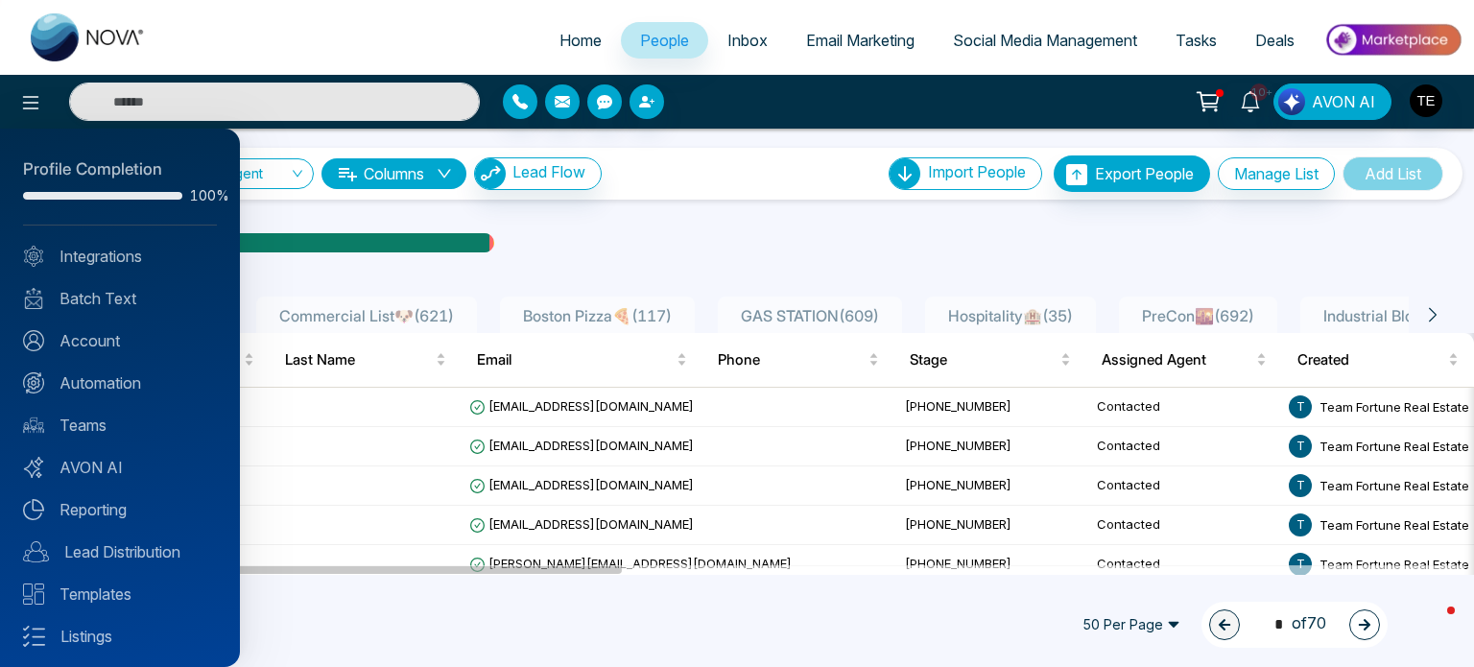
click at [717, 227] on div at bounding box center [737, 333] width 1474 height 667
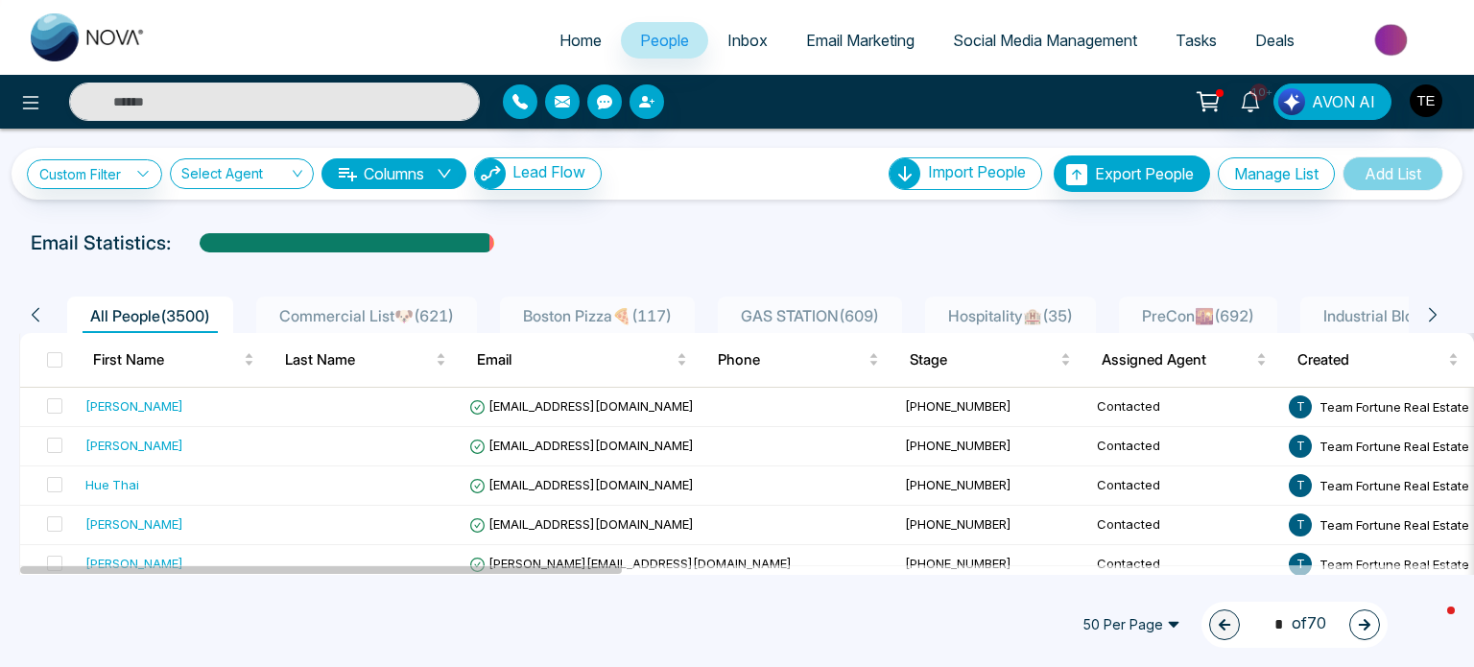
click at [1151, 622] on span "50 Per Page" at bounding box center [1131, 625] width 125 height 31
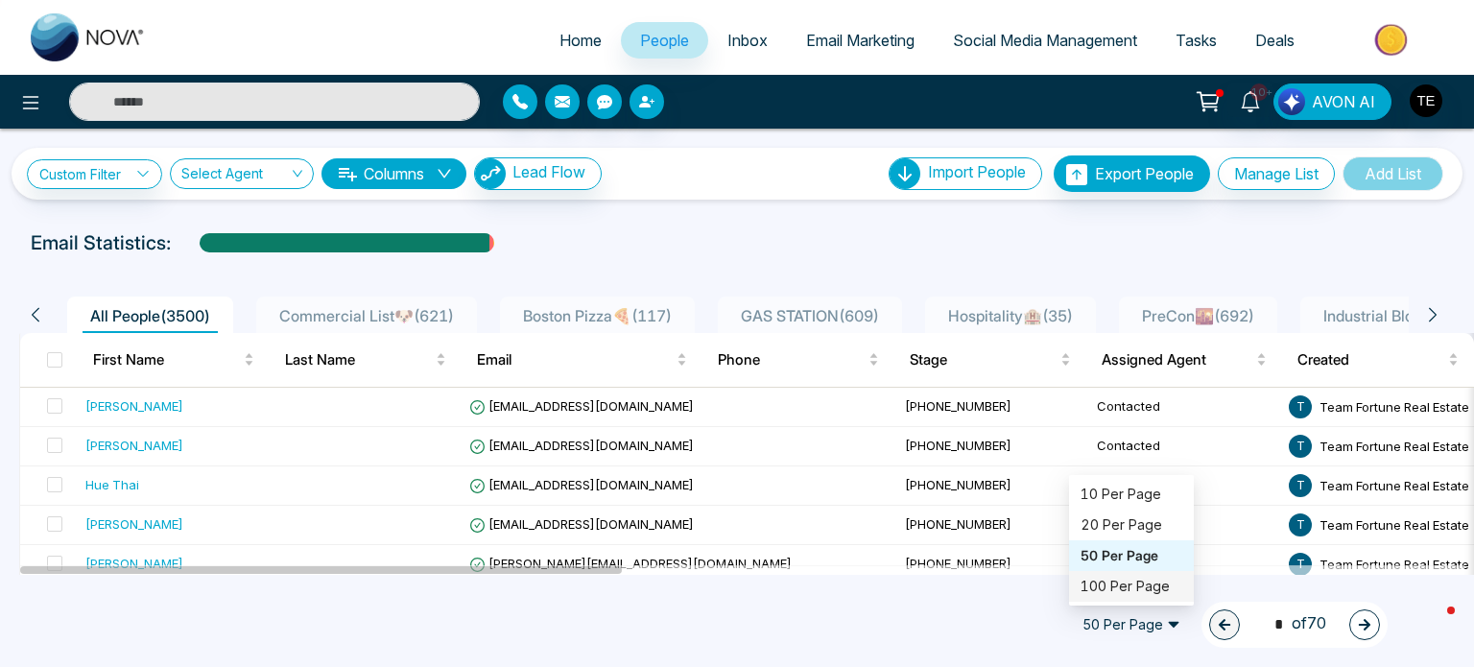
click at [1133, 586] on div "100 Per Page" at bounding box center [1132, 586] width 102 height 21
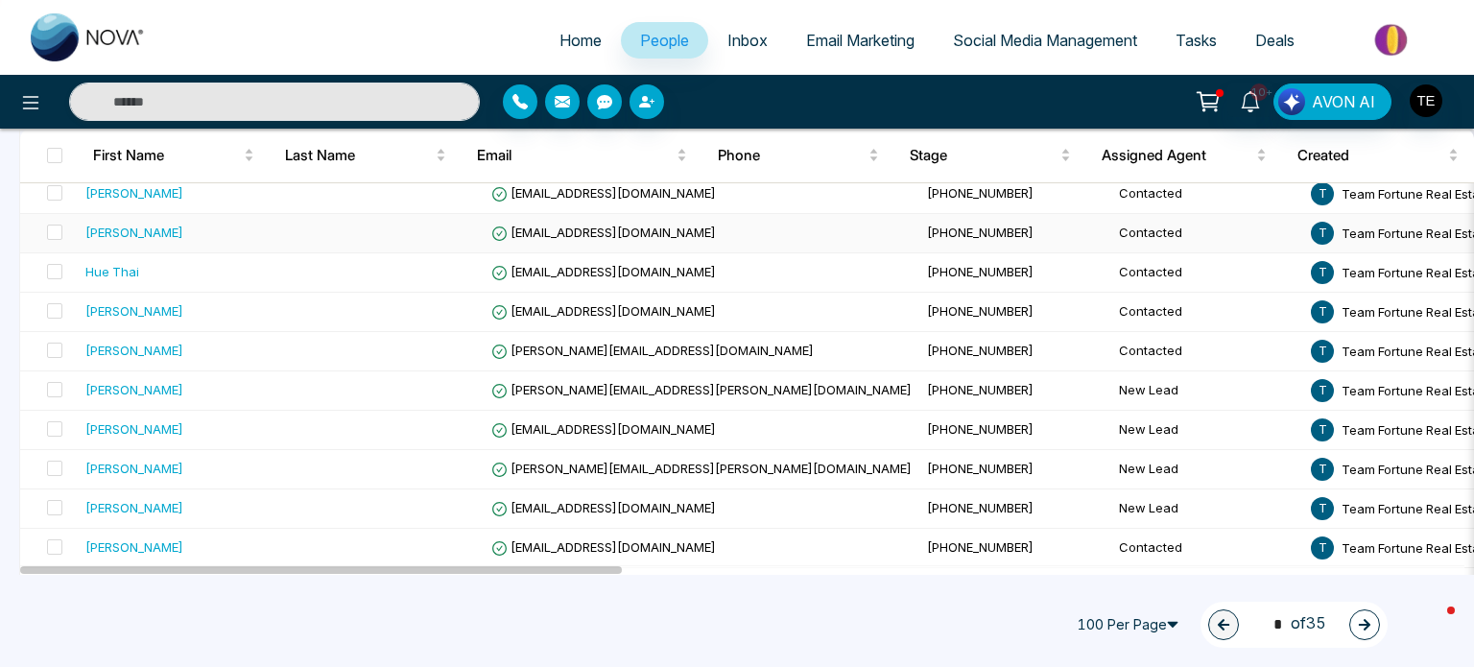
scroll to position [214, 0]
click at [391, 85] on input "text" at bounding box center [274, 102] width 411 height 38
type input "*****"
click at [391, 85] on input "*****" at bounding box center [274, 102] width 411 height 38
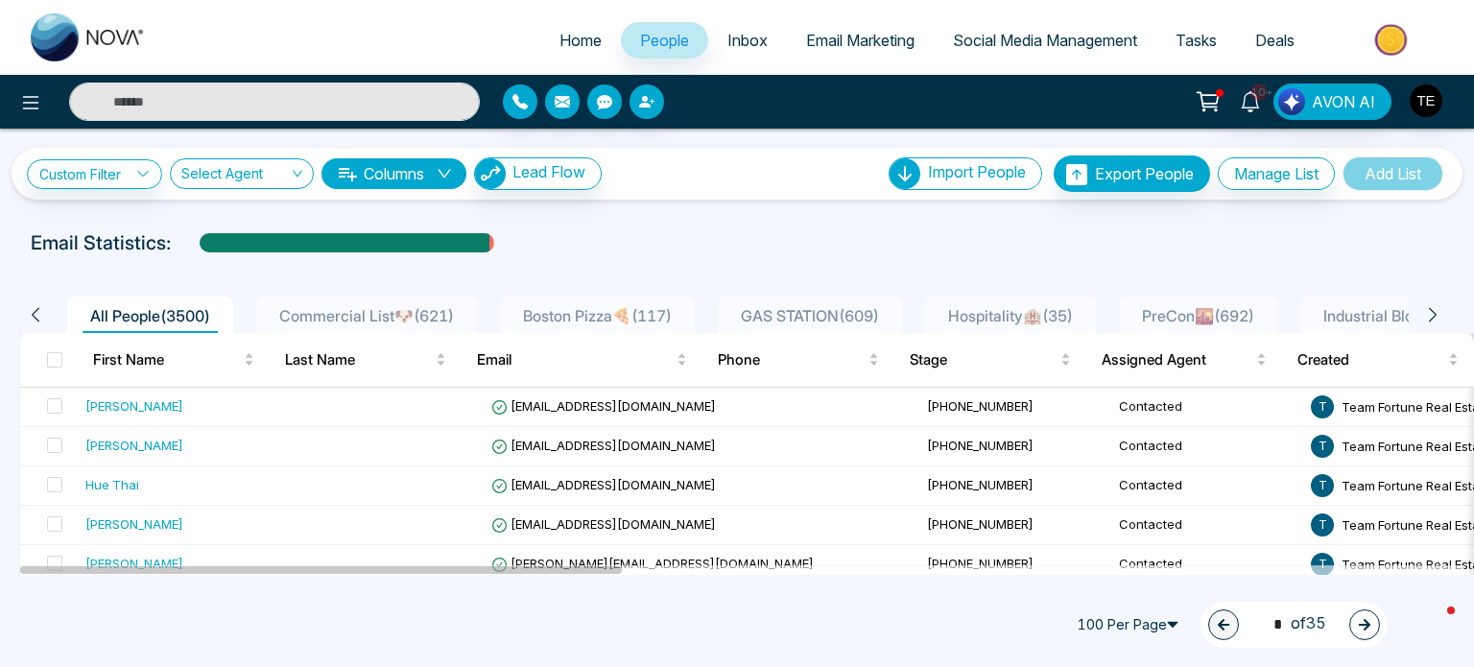
type input "*****"
click at [1401, 182] on span "Add List" at bounding box center [1393, 173] width 101 height 35
click at [1418, 171] on span "Add List" at bounding box center [1393, 173] width 101 height 35
click at [1288, 257] on div at bounding box center [737, 261] width 1451 height 8
type input "*****"
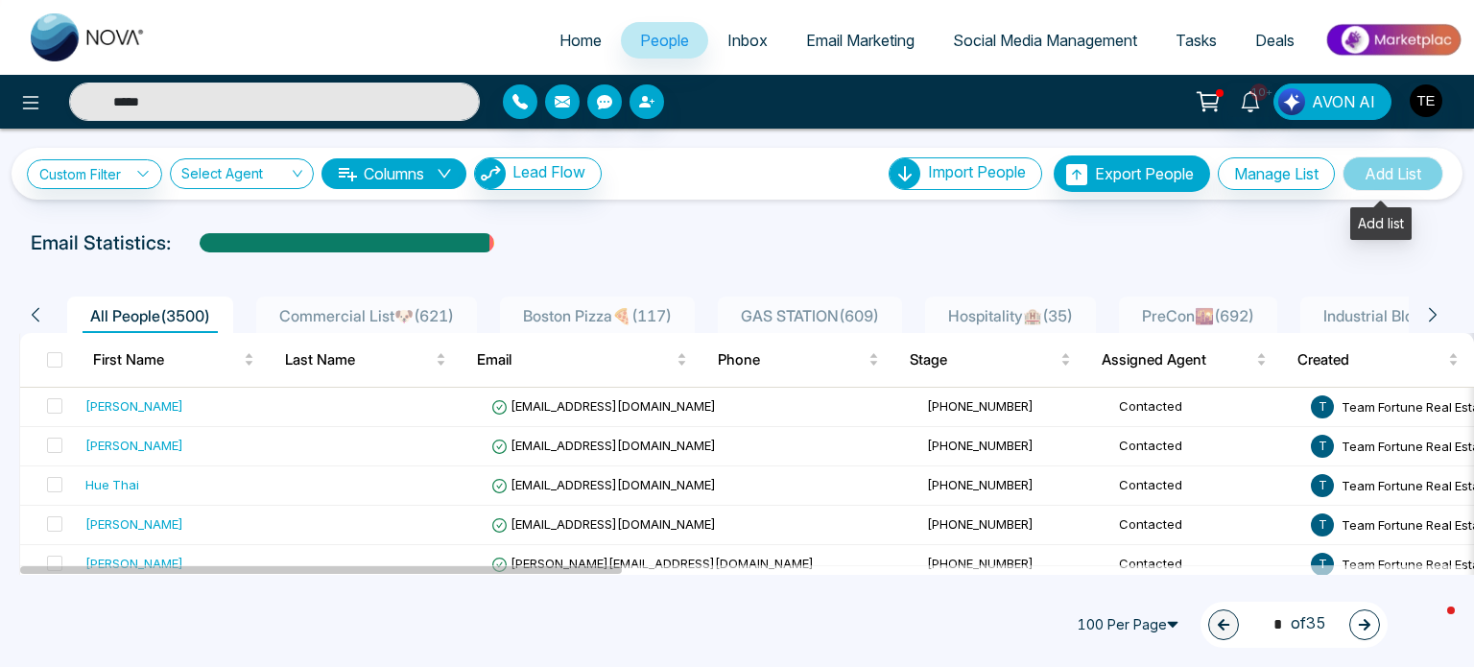
click at [1385, 178] on span "Add List" at bounding box center [1393, 173] width 101 height 35
type input "*****"
click at [211, 109] on input "*****" at bounding box center [274, 102] width 411 height 38
click at [211, 109] on input "text" at bounding box center [274, 102] width 411 height 38
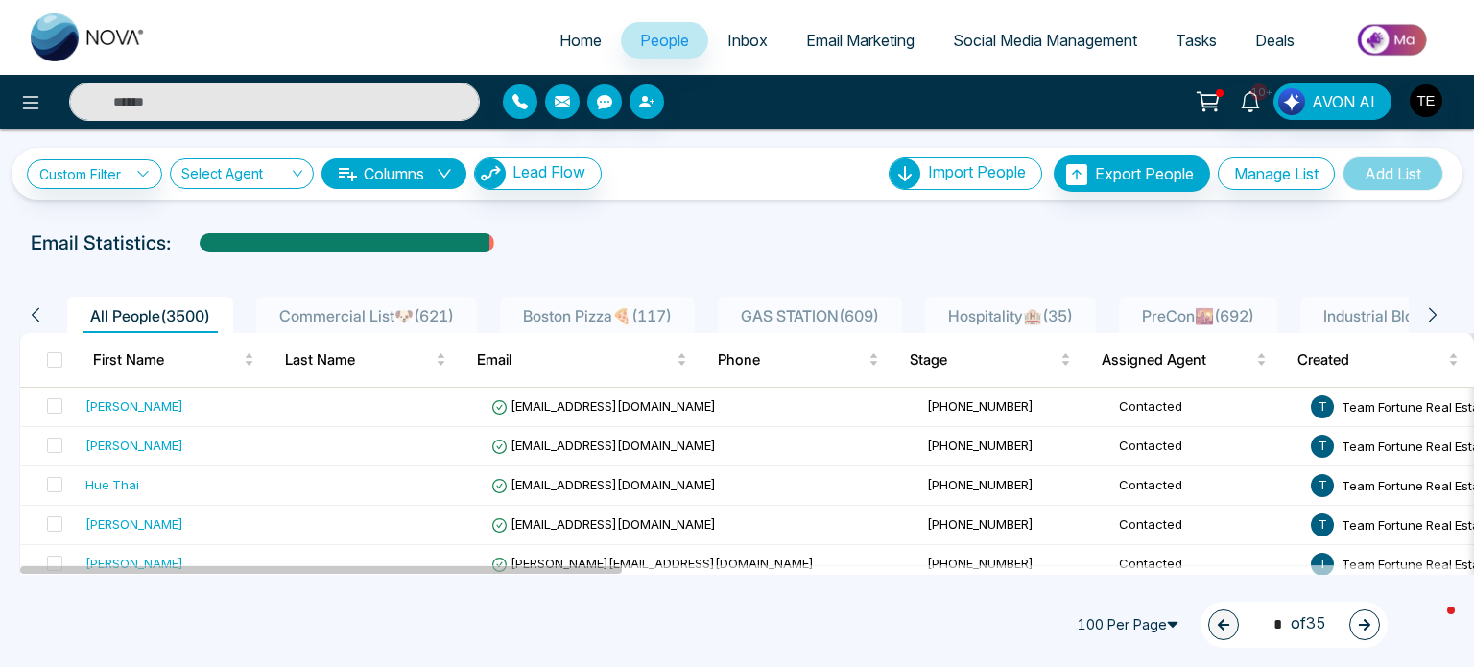
click at [211, 109] on input "text" at bounding box center [274, 102] width 411 height 38
type input "*****"
click at [383, 217] on div "Custom Filter Choose a filter Cancel Apply Select Agent Columns Lead Flow Impor…" at bounding box center [737, 352] width 1474 height 446
click at [190, 111] on input "text" at bounding box center [274, 102] width 411 height 38
type input "*"
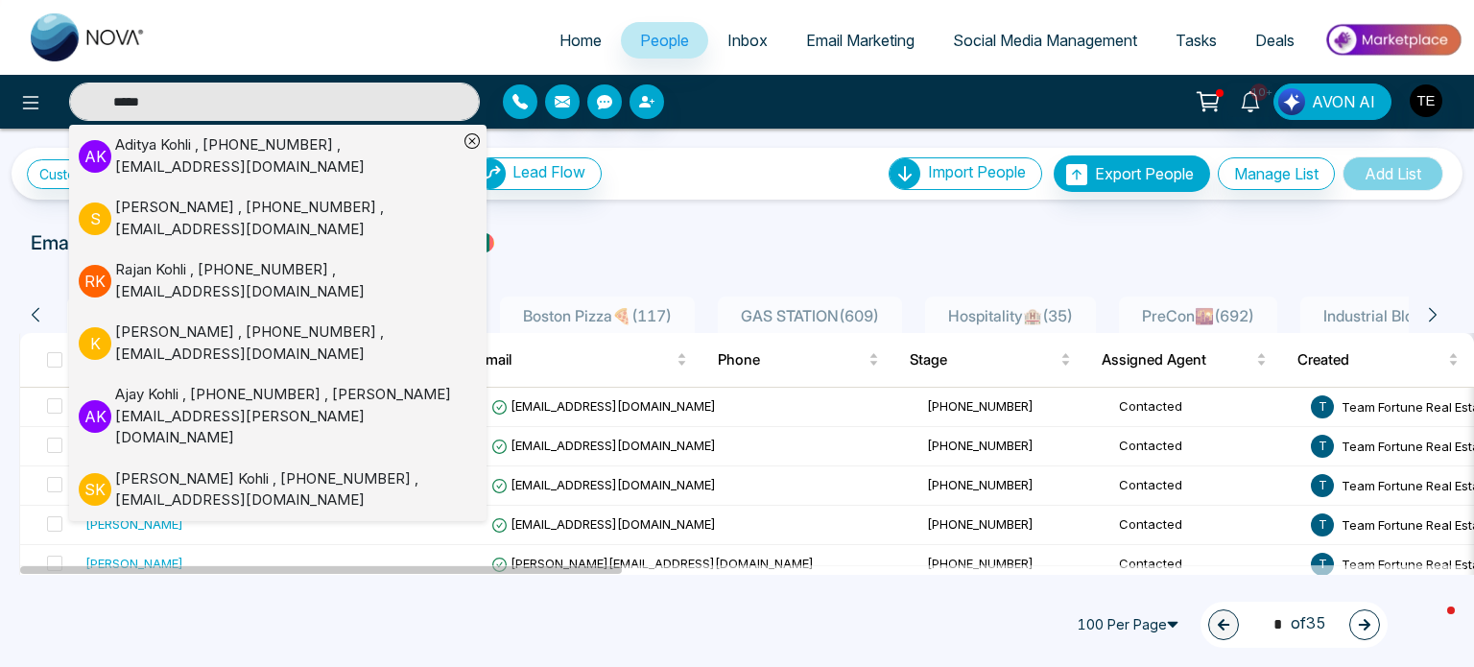
type input "*****"
click at [472, 144] on icon at bounding box center [472, 140] width 15 height 15
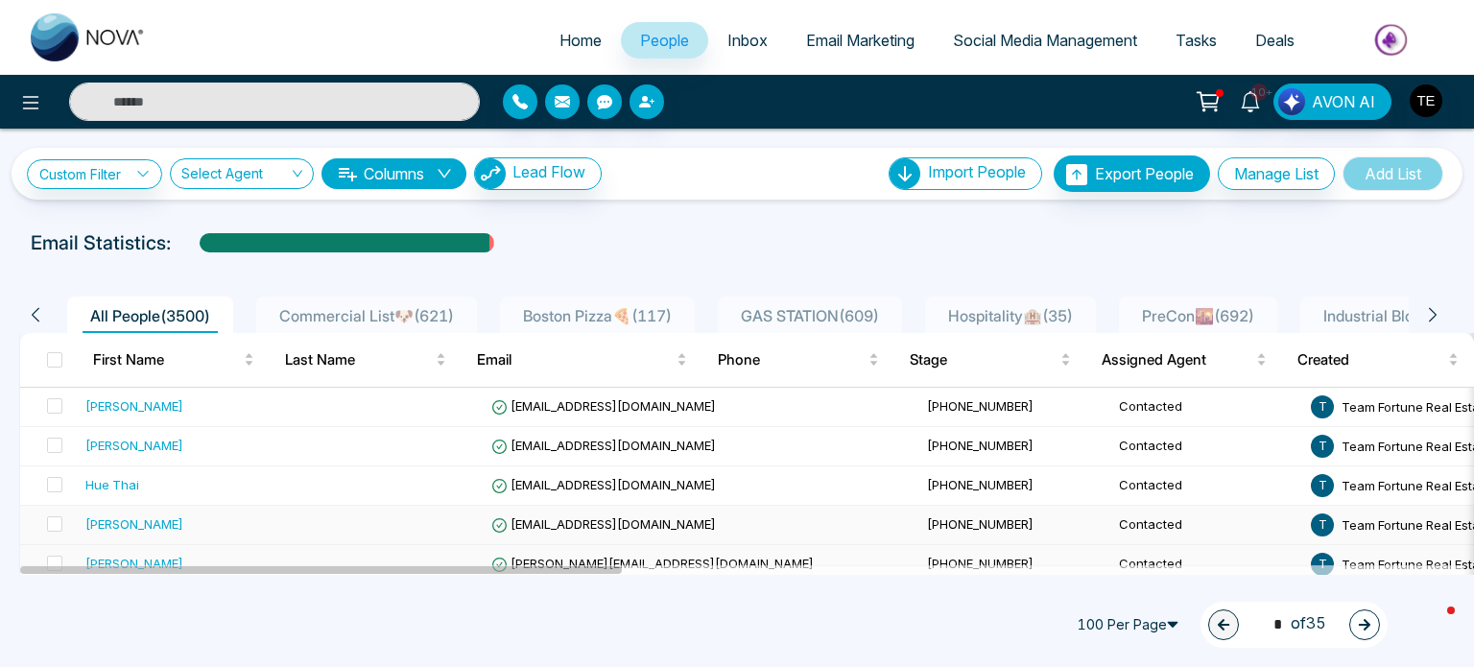
type input "*****"
click at [226, 87] on input "*****" at bounding box center [274, 102] width 411 height 38
type input "*****"
click at [226, 87] on input "*****" at bounding box center [274, 102] width 411 height 38
click at [226, 87] on input "text" at bounding box center [274, 102] width 411 height 38
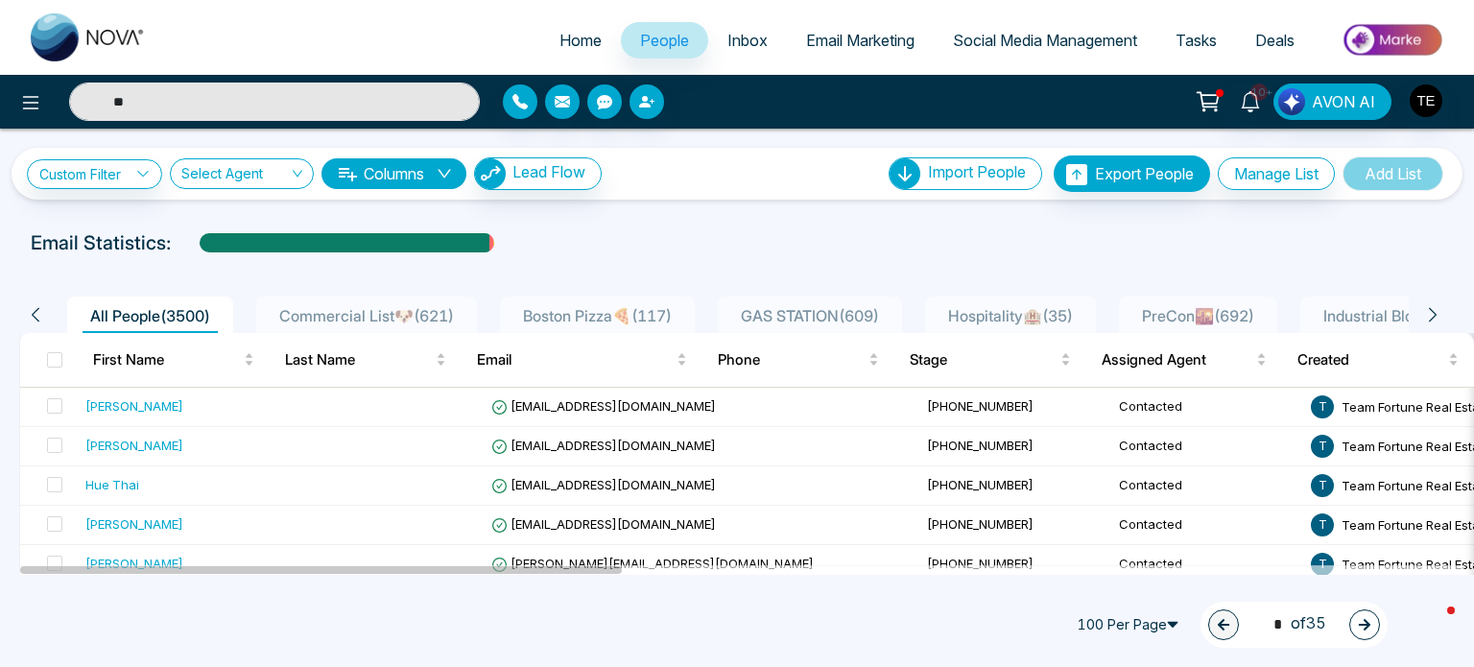
type input "*"
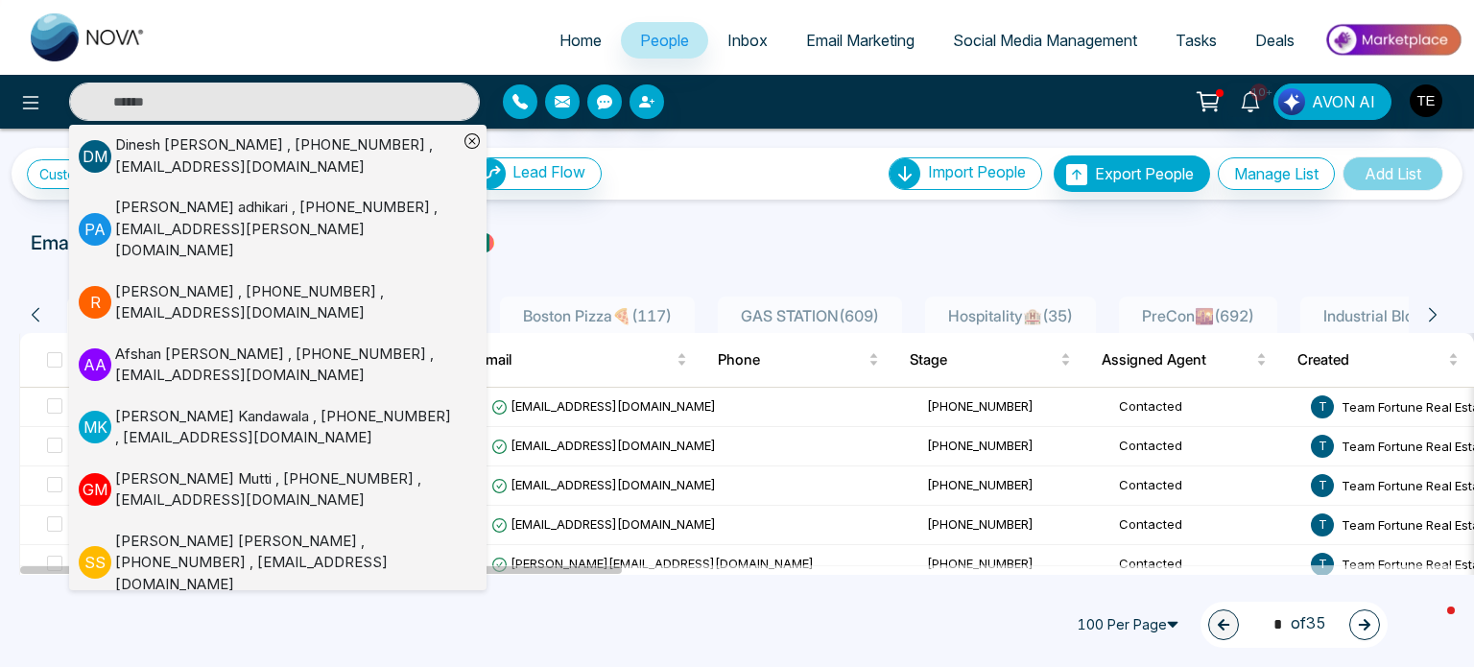
click at [660, 218] on div "Custom Filter Choose a filter Cancel Apply Select Agent Columns Lead Flow Impor…" at bounding box center [737, 352] width 1474 height 446
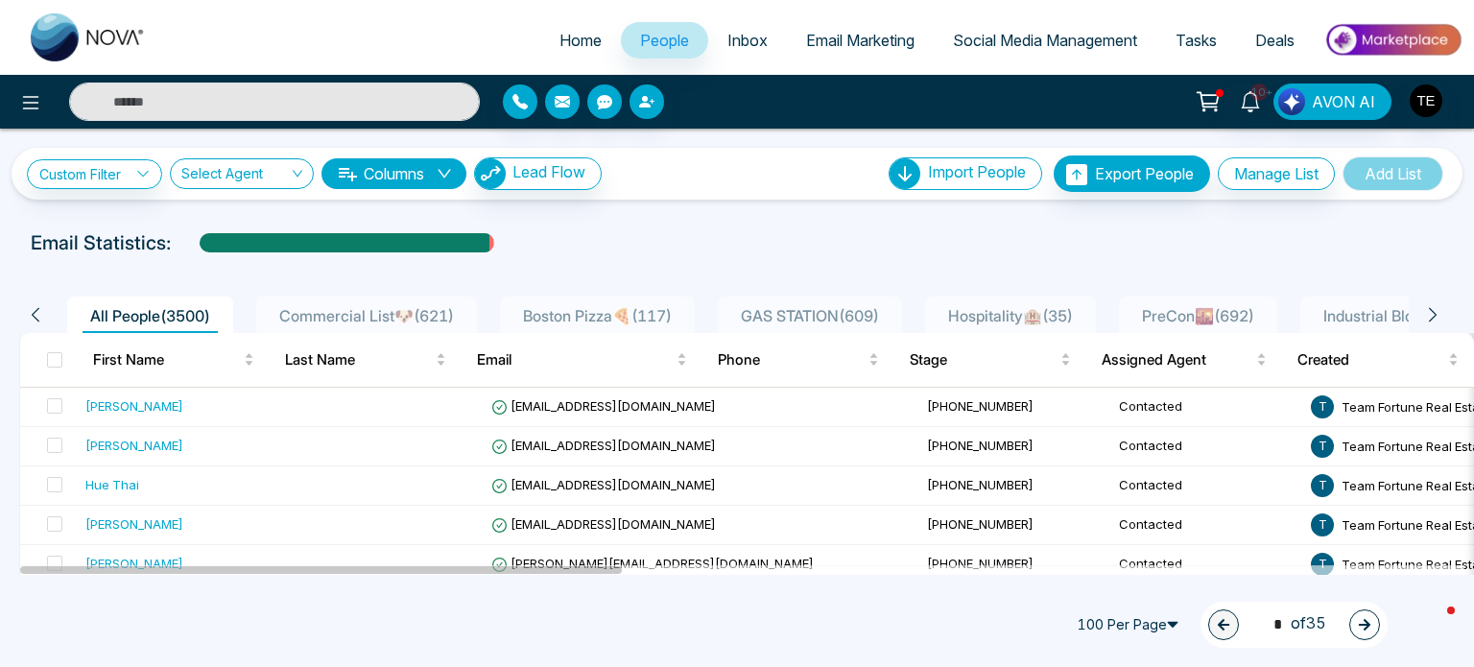
click at [1225, 307] on span "PreCon🌇 ( 692 )" at bounding box center [1199, 315] width 128 height 19
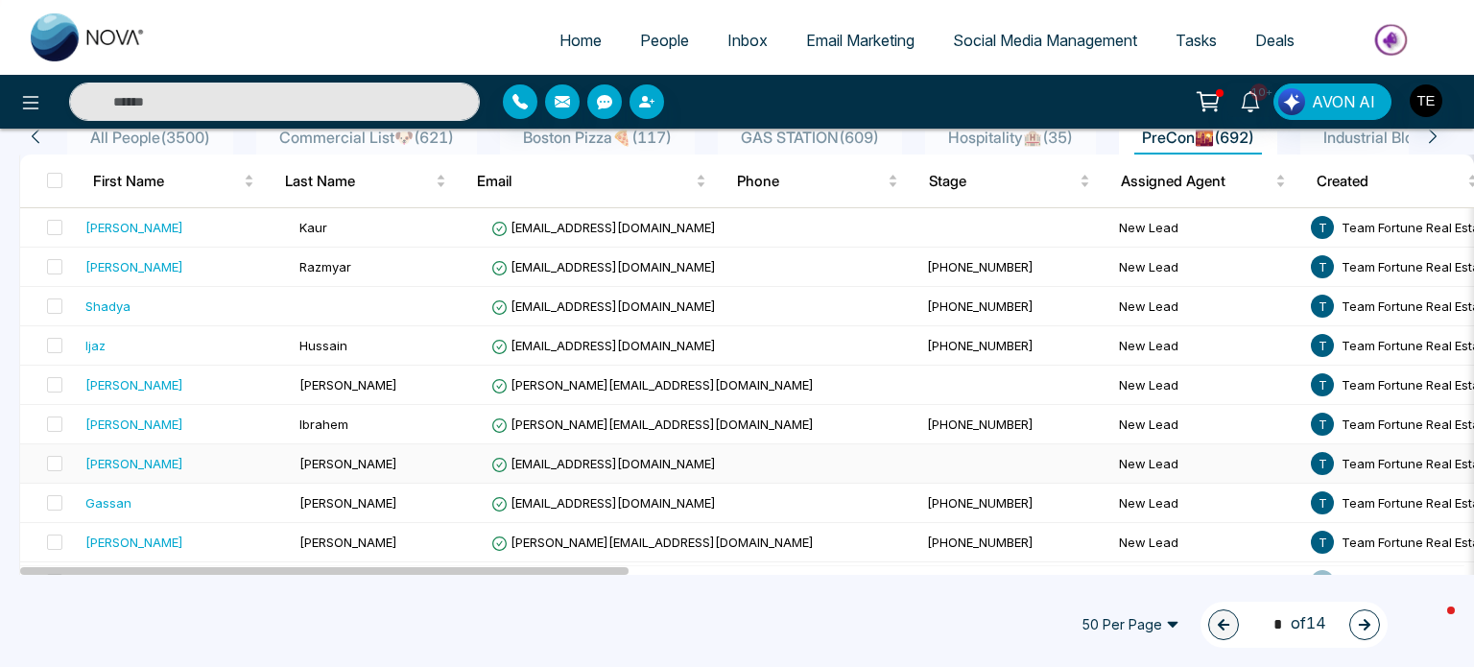
scroll to position [214, 0]
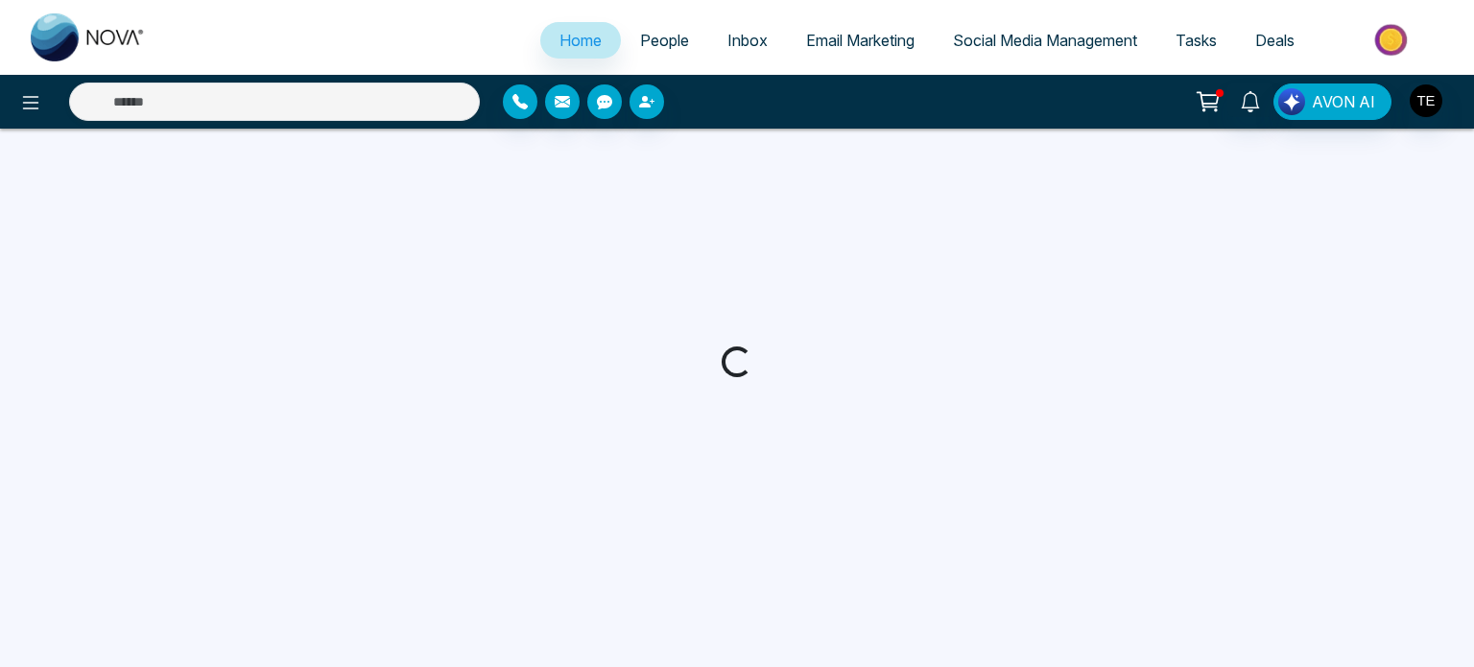
select select "*"
